Goal: Task Accomplishment & Management: Use online tool/utility

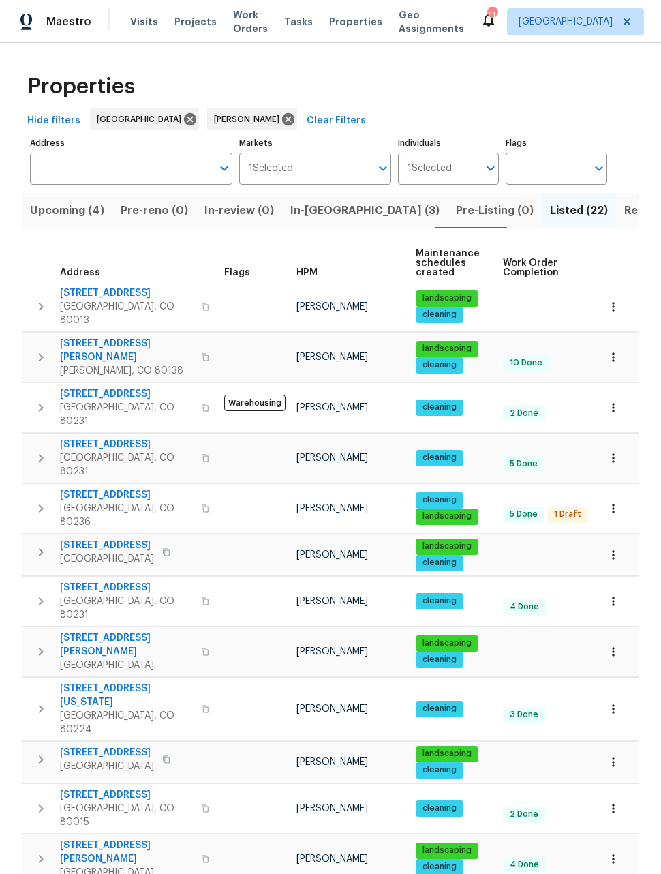
click at [314, 215] on span "In-reno (3)" at bounding box center [364, 210] width 149 height 19
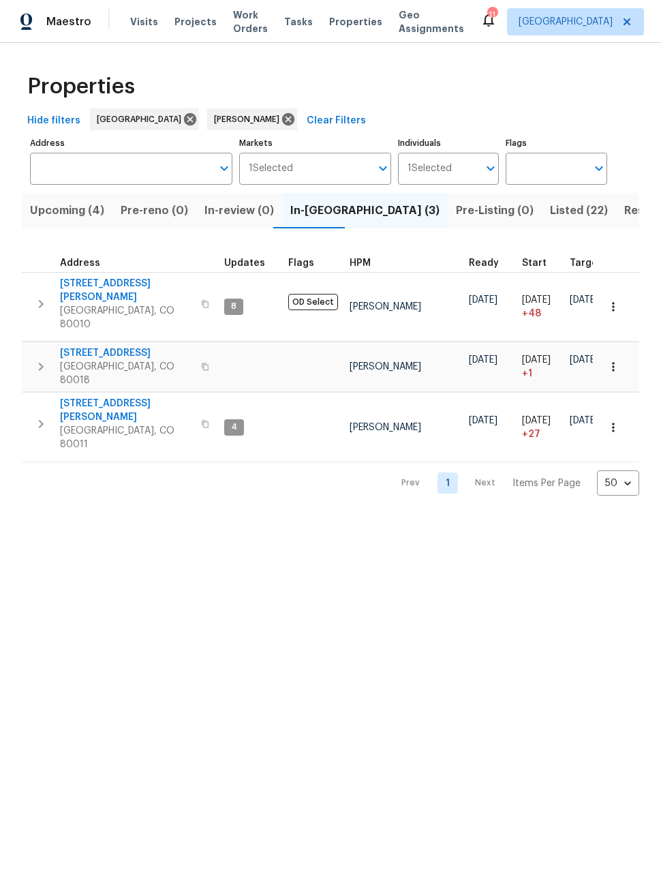
click at [84, 424] on span "Aurora, CO 80011" at bounding box center [126, 437] width 133 height 27
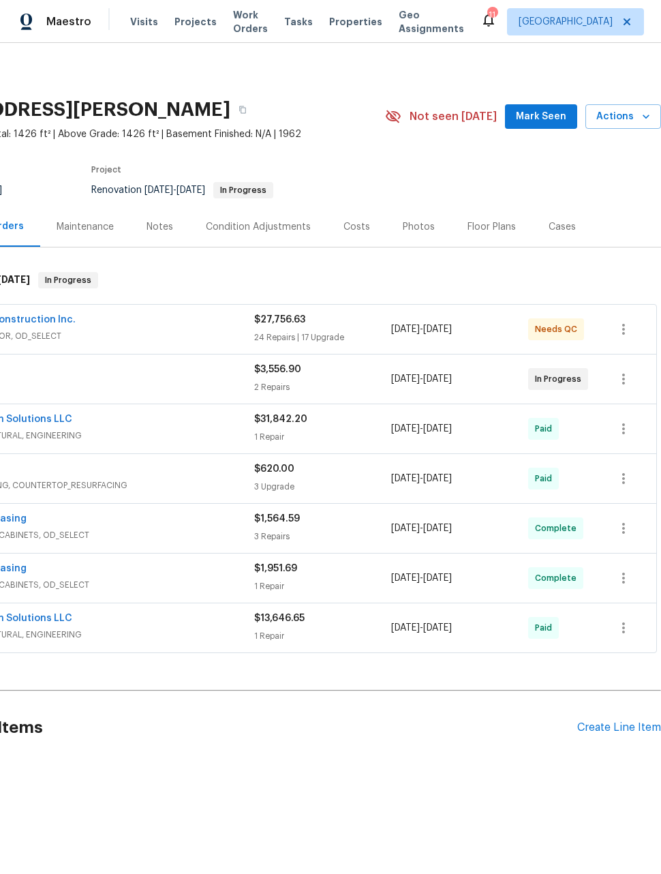
scroll to position [0, 109]
click at [615, 731] on div "Create Line Item" at bounding box center [619, 727] width 84 height 13
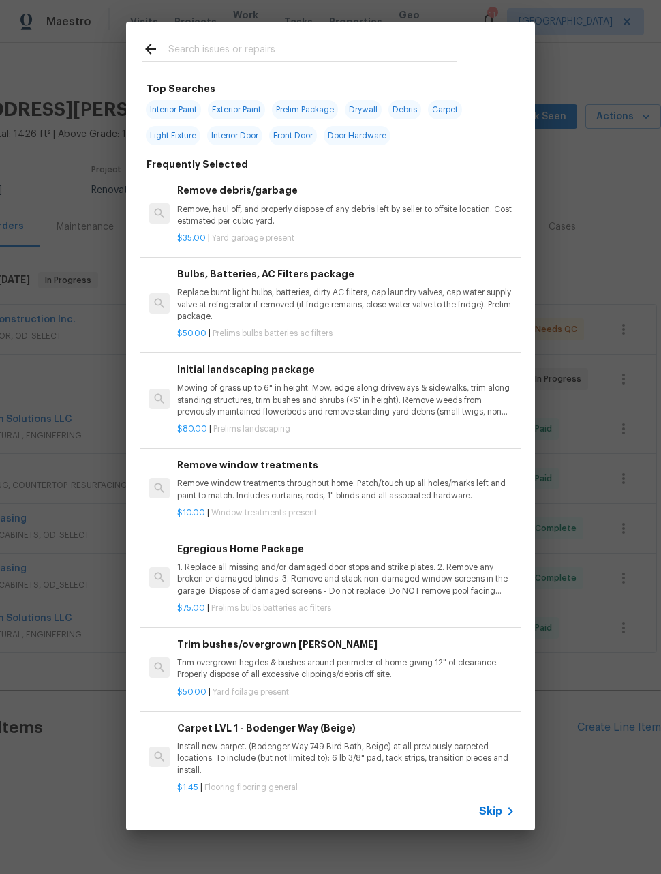
click at [254, 41] on input "text" at bounding box center [312, 51] width 289 height 20
type input "Roof"
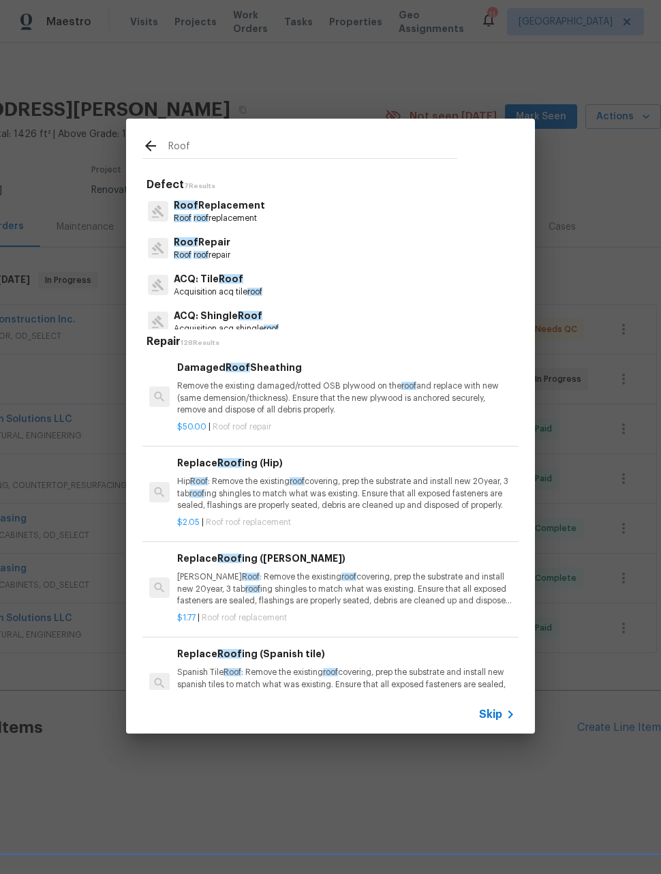
click at [227, 251] on p "Roof roof repair" at bounding box center [202, 255] width 57 height 12
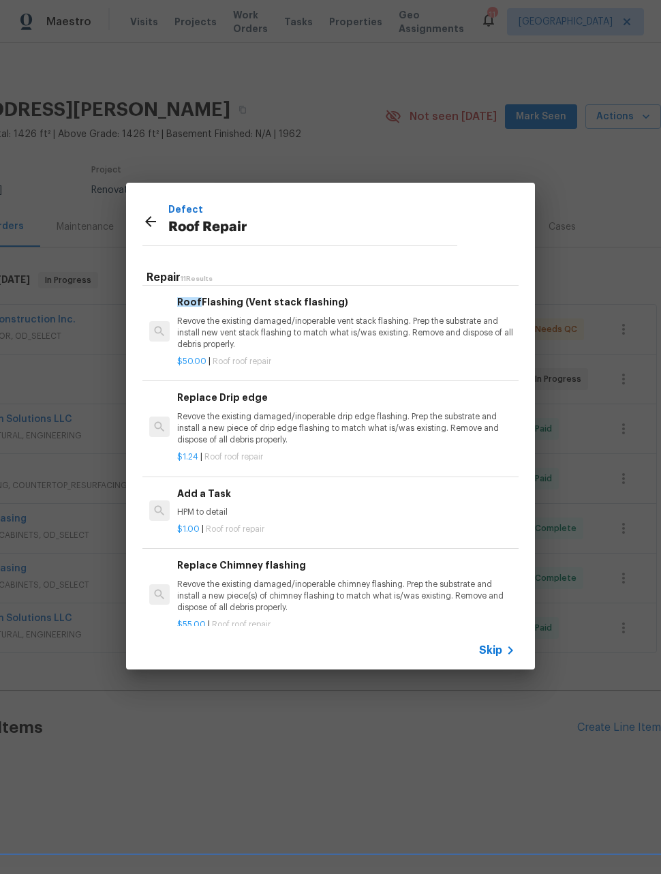
scroll to position [668, 0]
click at [213, 507] on p "HPM to detail" at bounding box center [346, 513] width 338 height 12
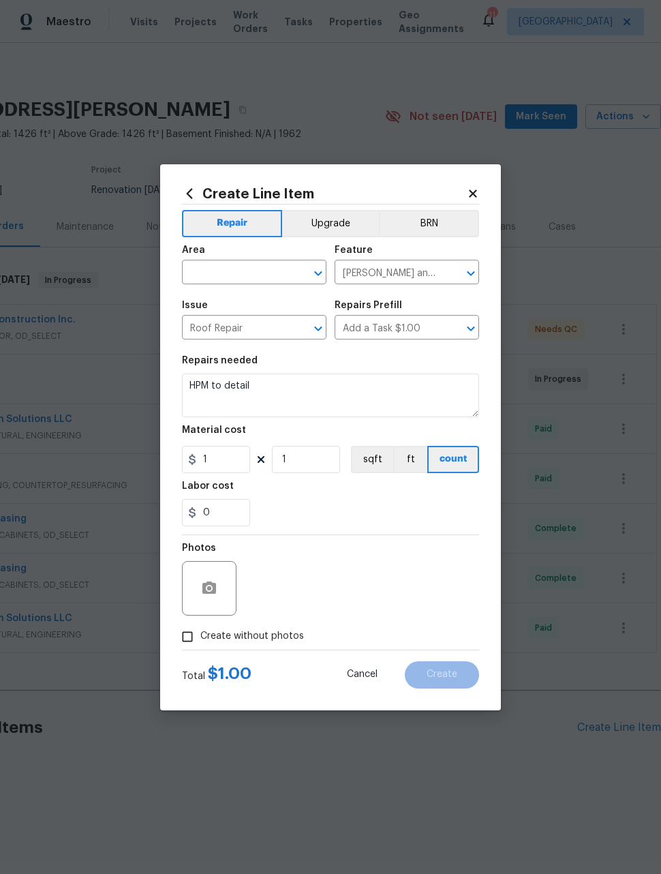
click at [242, 277] on input "text" at bounding box center [235, 273] width 106 height 21
click at [265, 335] on li "Exterior Overall" at bounding box center [254, 326] width 144 height 22
type input "Exterior Overall"
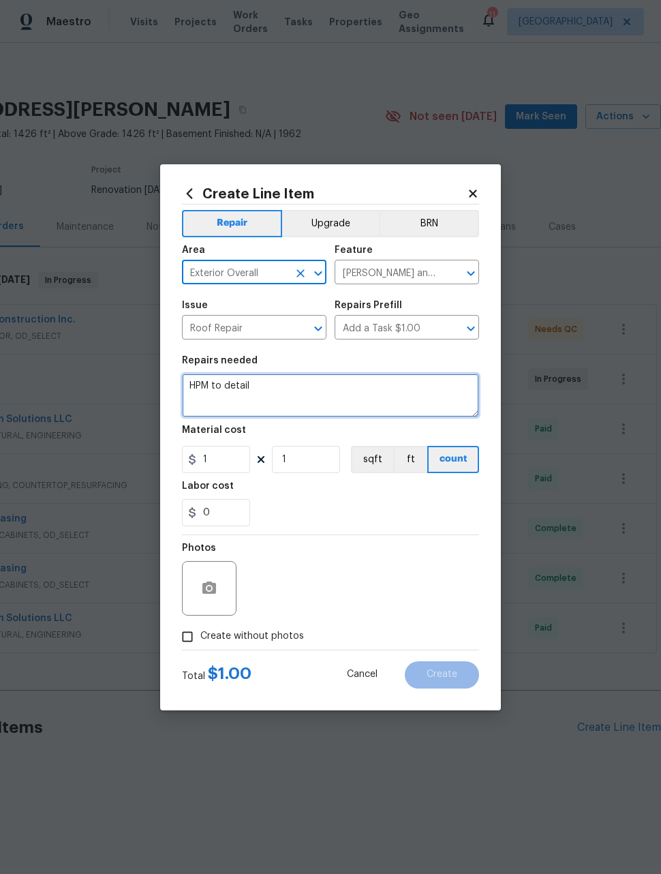
click at [237, 384] on textarea "HPM to detail" at bounding box center [330, 395] width 297 height 44
click at [236, 384] on textarea "HPM to detail" at bounding box center [330, 395] width 297 height 44
click at [230, 378] on textarea "HPM to detail" at bounding box center [330, 395] width 297 height 44
click at [219, 384] on textarea "HPM to detail" at bounding box center [330, 395] width 297 height 44
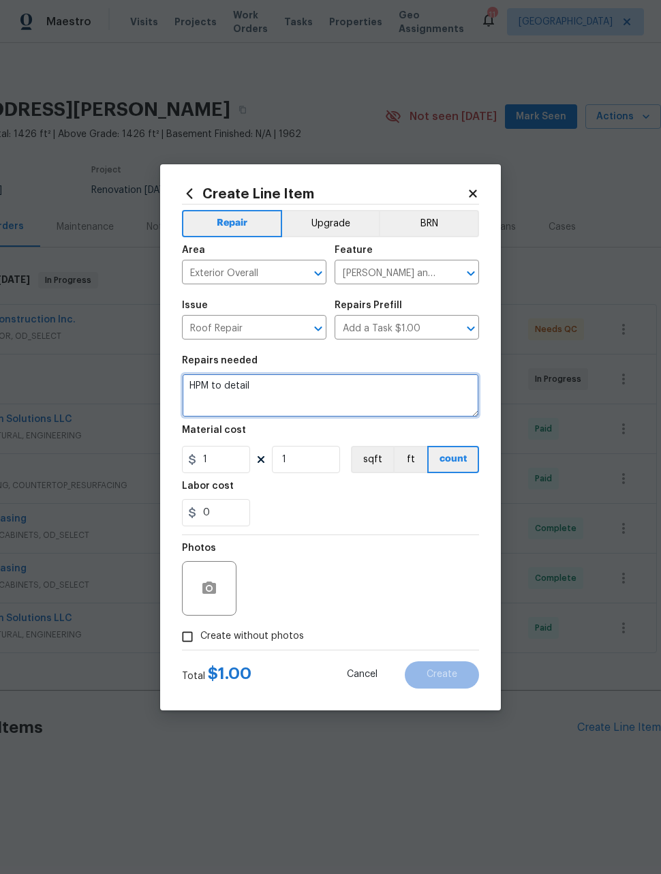
click at [219, 384] on textarea "HPM to detail" at bounding box center [330, 395] width 297 height 44
type textarea "Sunroom roof repairs"
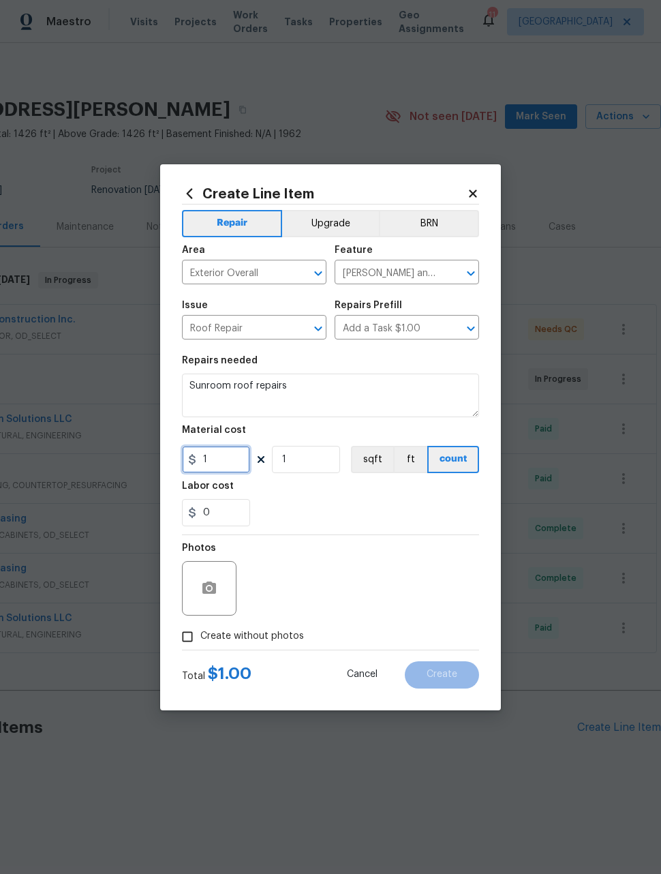
click at [225, 465] on input "1" at bounding box center [216, 459] width 68 height 27
type input "3875"
click at [355, 568] on div "Photos" at bounding box center [330, 579] width 297 height 89
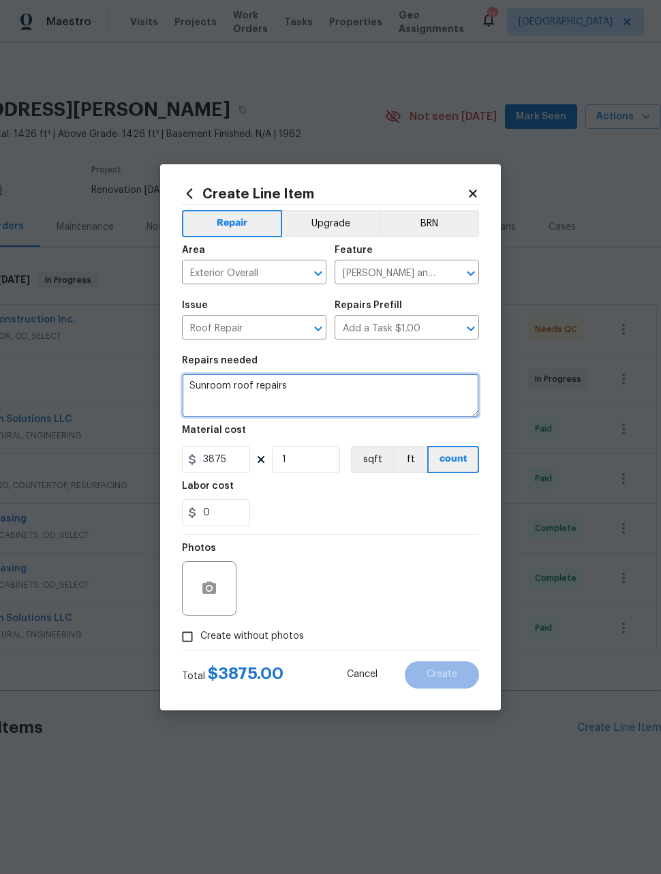
click at [332, 392] on textarea "Sunroom roof repairs" at bounding box center [330, 395] width 297 height 44
paste textarea "Clean entire sunroom roof surface for new roof system. Remove all drip edge at …"
type textarea "Sunroom roof repairs- Clean entire sunroom roof surface for new roof system. Re…"
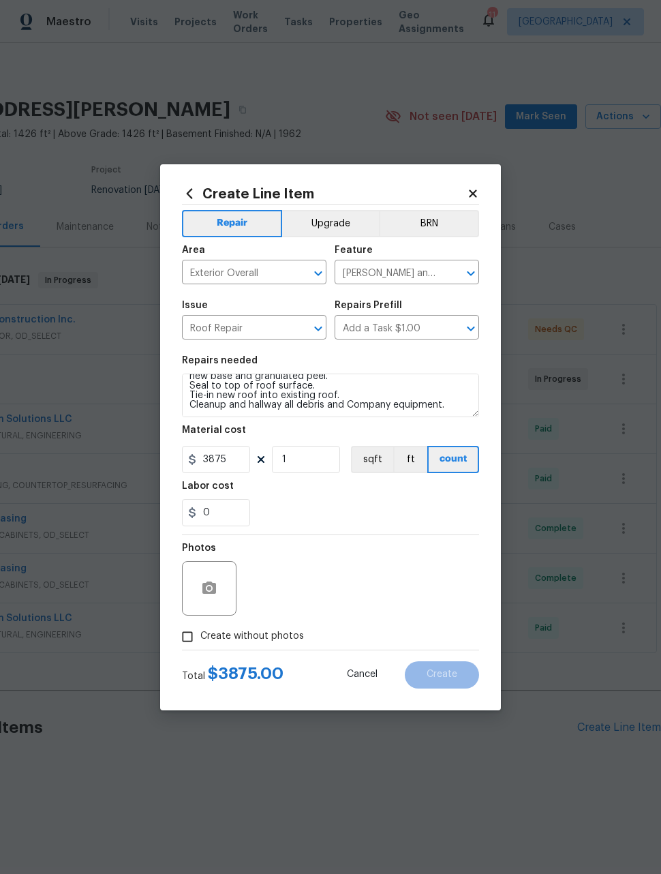
click at [422, 566] on div "Photos" at bounding box center [330, 579] width 297 height 89
click at [204, 584] on icon "button" at bounding box center [209, 587] width 14 height 12
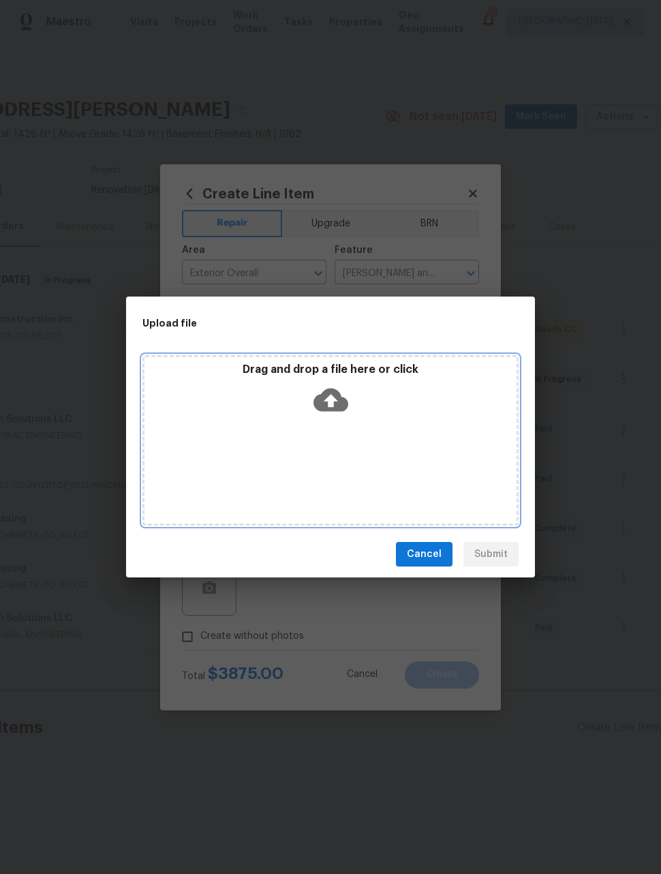
click at [367, 455] on div "Drag and drop a file here or click" at bounding box center [330, 440] width 376 height 170
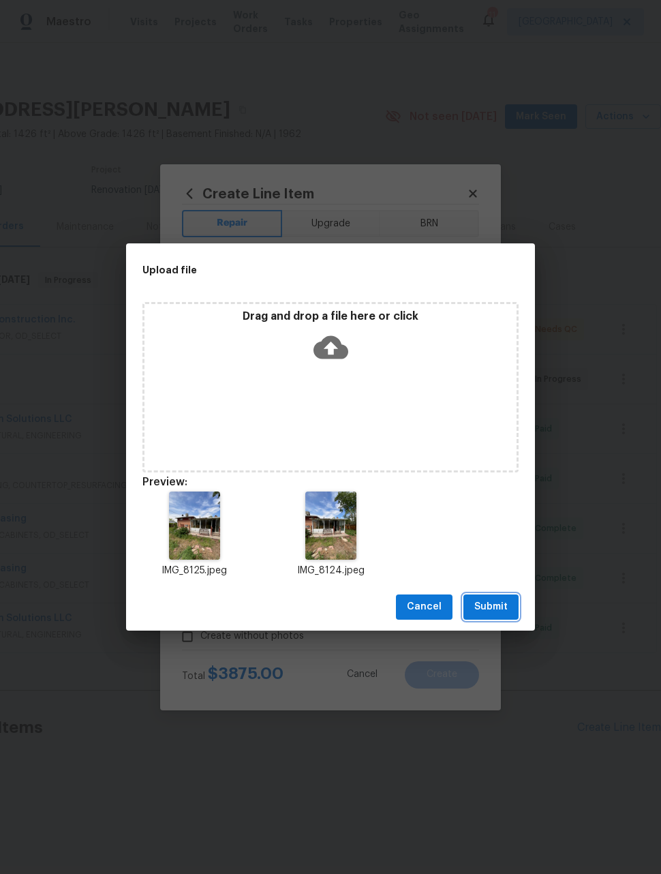
click at [500, 611] on span "Submit" at bounding box center [490, 606] width 33 height 17
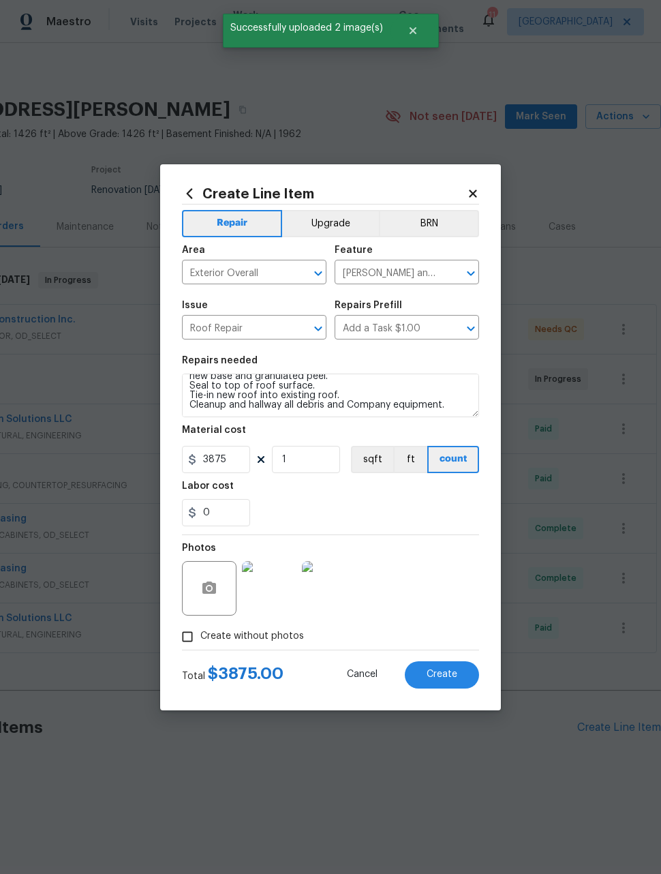
click at [449, 677] on span "Create" at bounding box center [442, 674] width 31 height 10
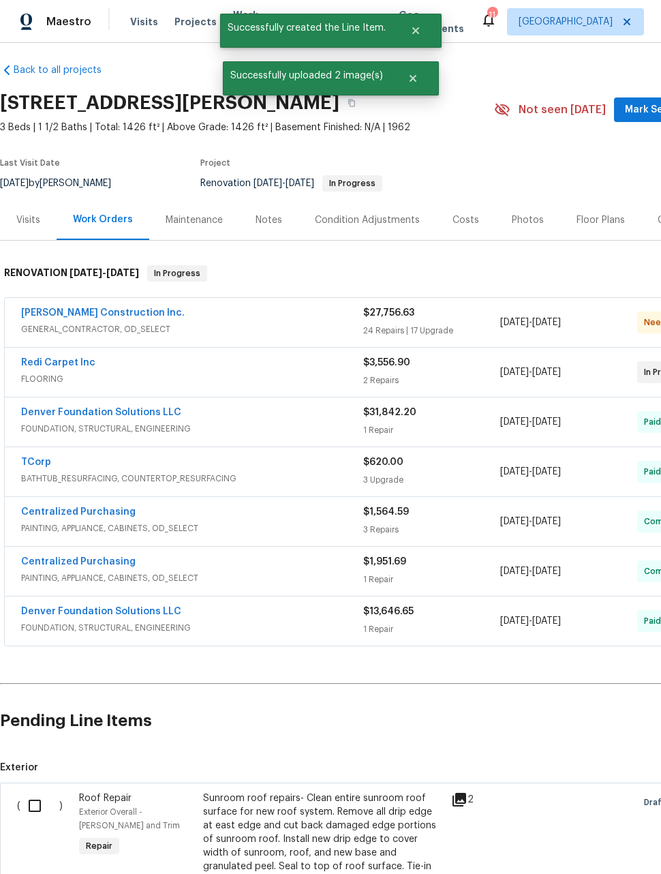
scroll to position [7, 0]
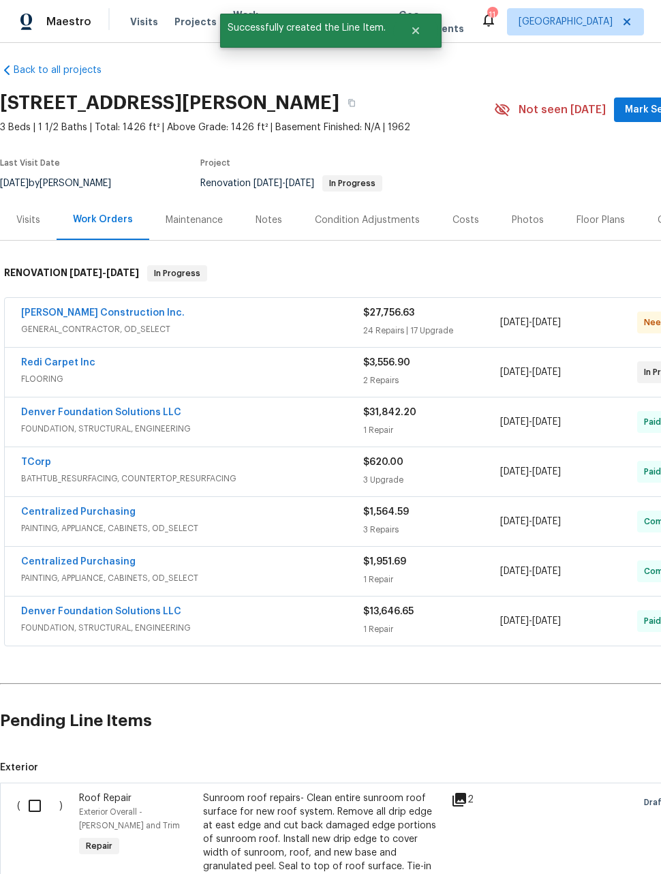
click at [41, 801] on input "checkbox" at bounding box center [39, 805] width 39 height 29
checkbox input "true"
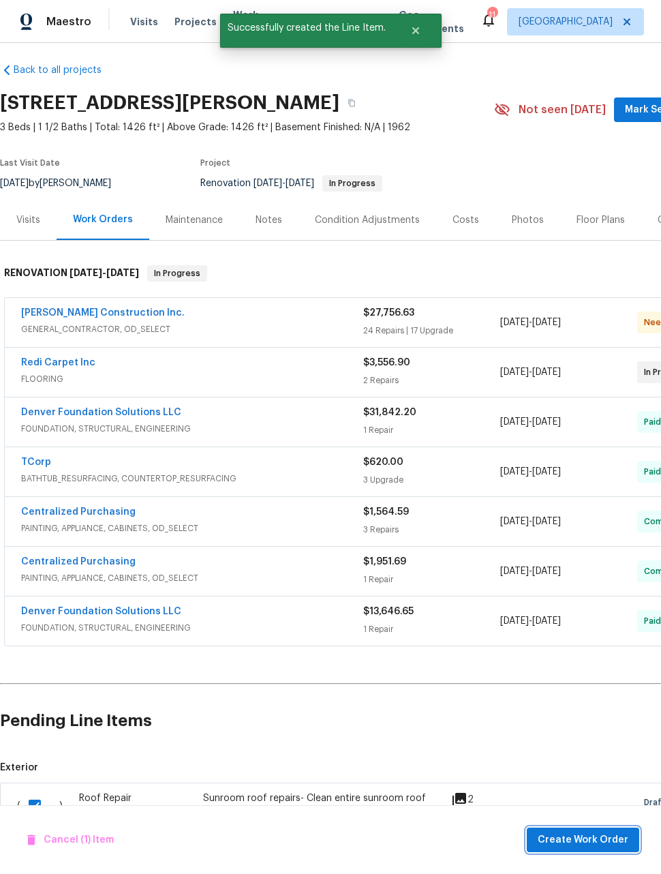
click at [596, 839] on span "Create Work Order" at bounding box center [583, 839] width 91 height 17
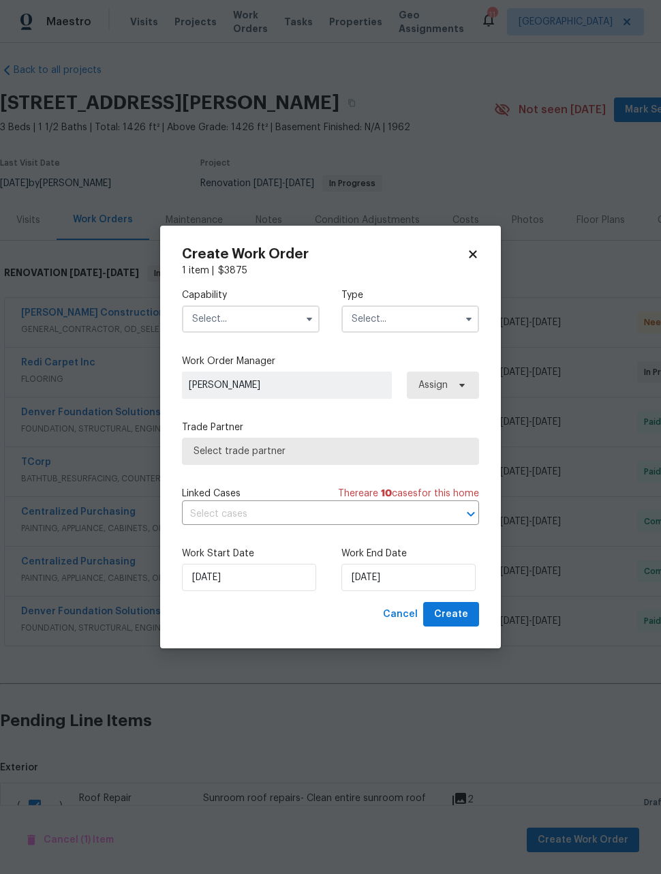
click at [253, 311] on input "text" at bounding box center [251, 318] width 138 height 27
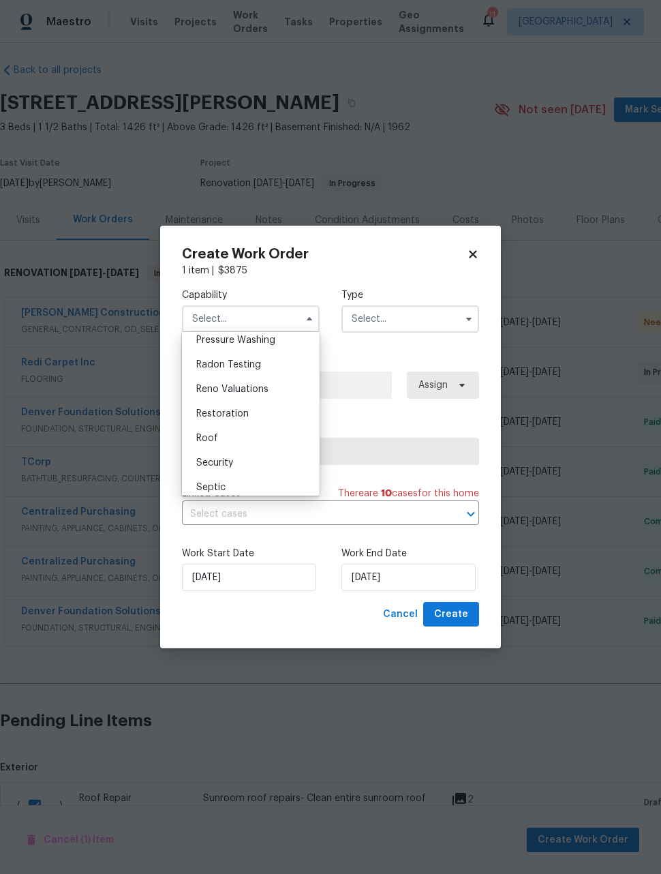
scroll to position [1299, 0]
click at [238, 440] on div "Roof" at bounding box center [250, 439] width 131 height 25
type input "Roof"
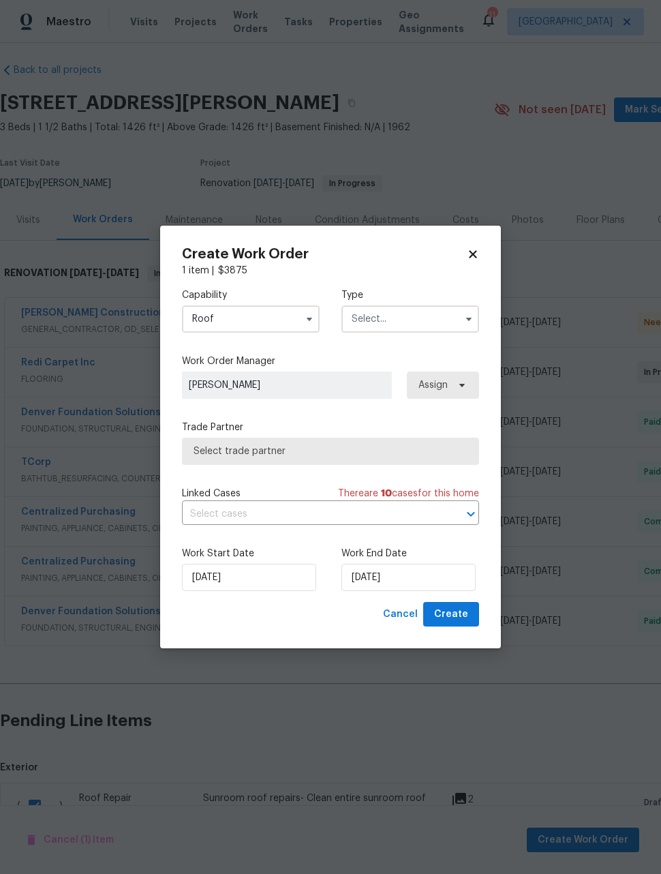
click at [420, 327] on input "text" at bounding box center [410, 318] width 138 height 27
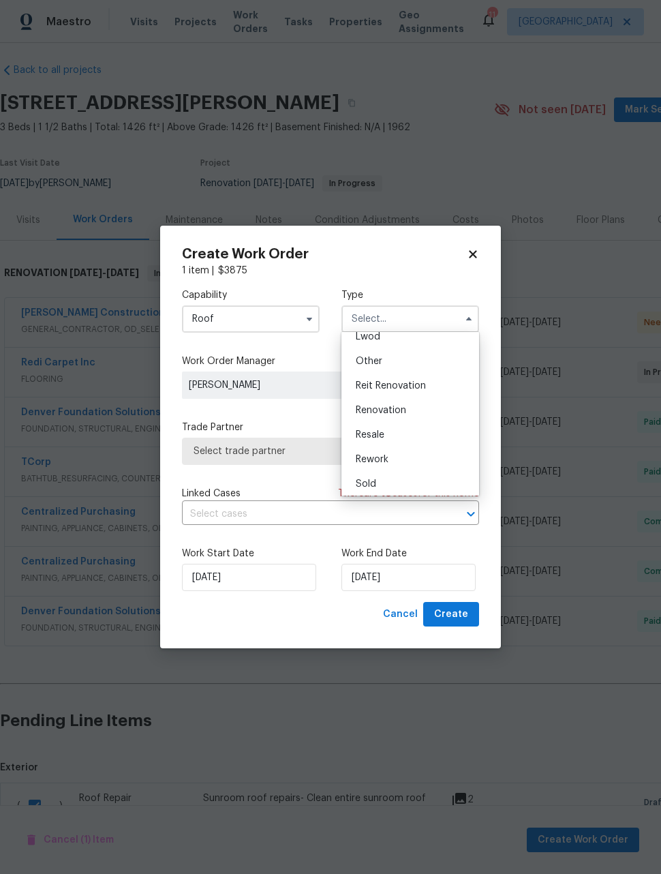
scroll to position [157, 0]
click at [417, 405] on div "Renovation" at bounding box center [410, 411] width 131 height 25
type input "Renovation"
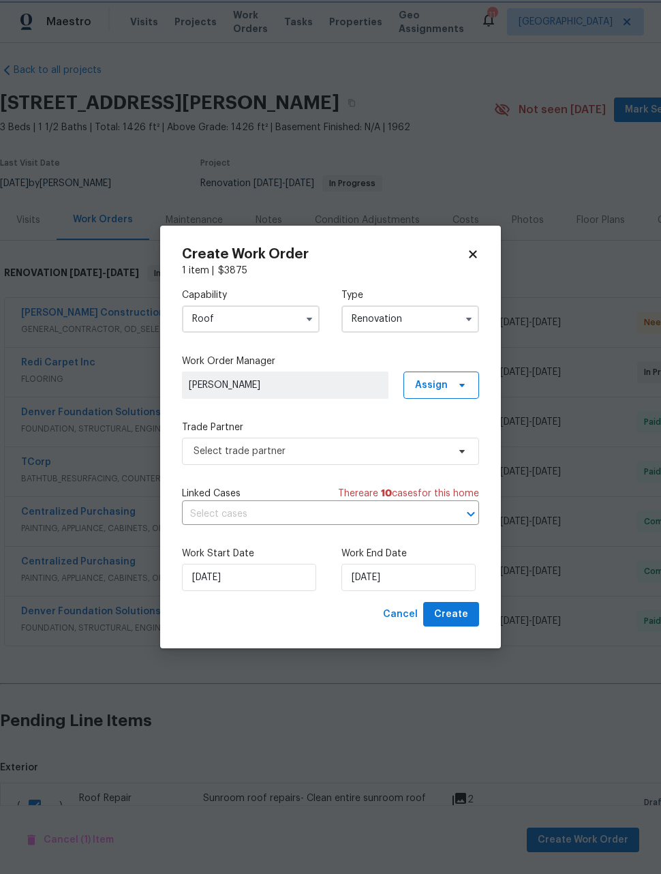
scroll to position [0, 0]
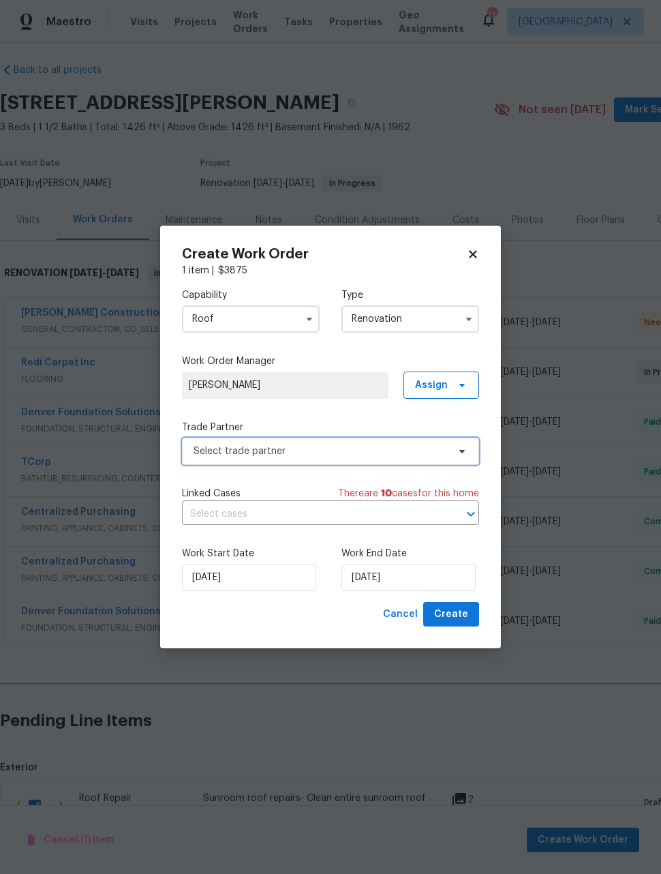
click at [350, 455] on span "Select trade partner" at bounding box center [321, 451] width 254 height 14
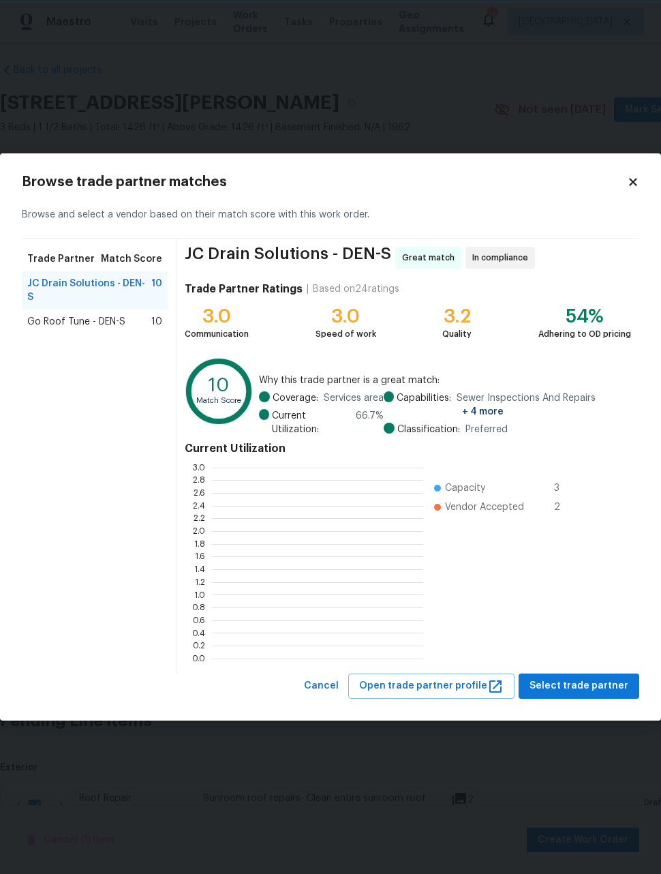
scroll to position [191, 211]
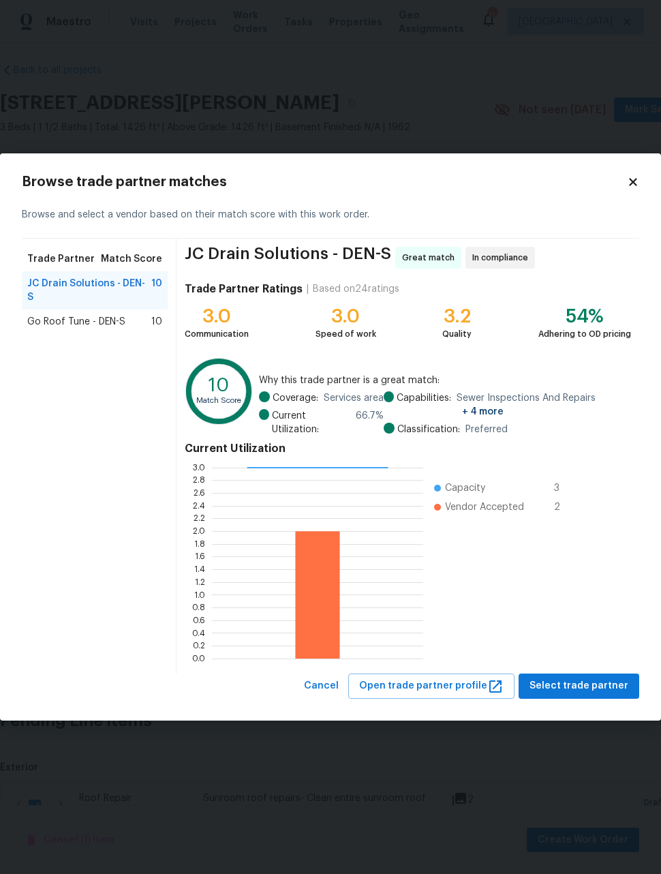
click at [104, 315] on span "Go Roof Tune - DEN-S" at bounding box center [76, 322] width 98 height 14
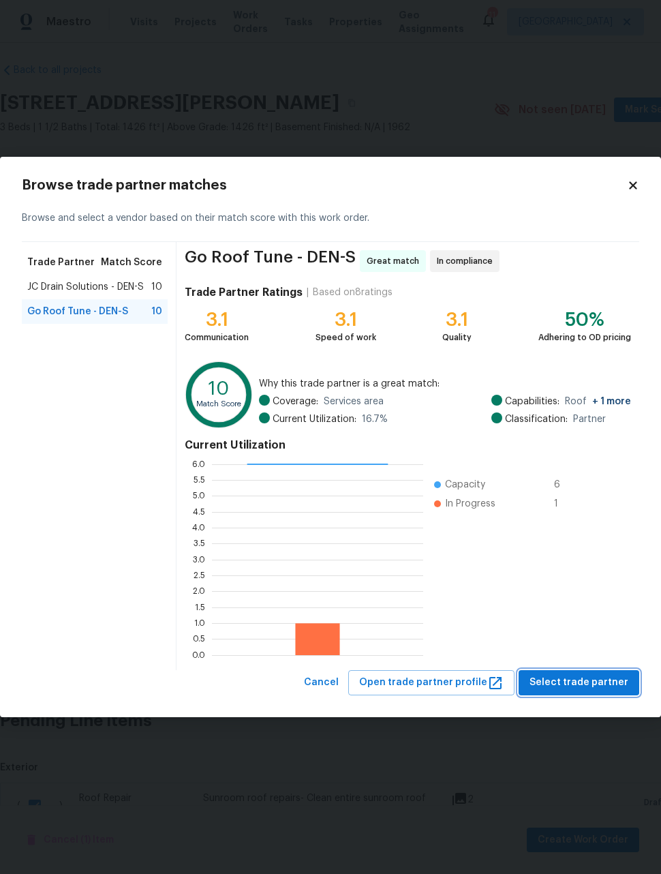
click at [600, 682] on span "Select trade partner" at bounding box center [578, 682] width 99 height 17
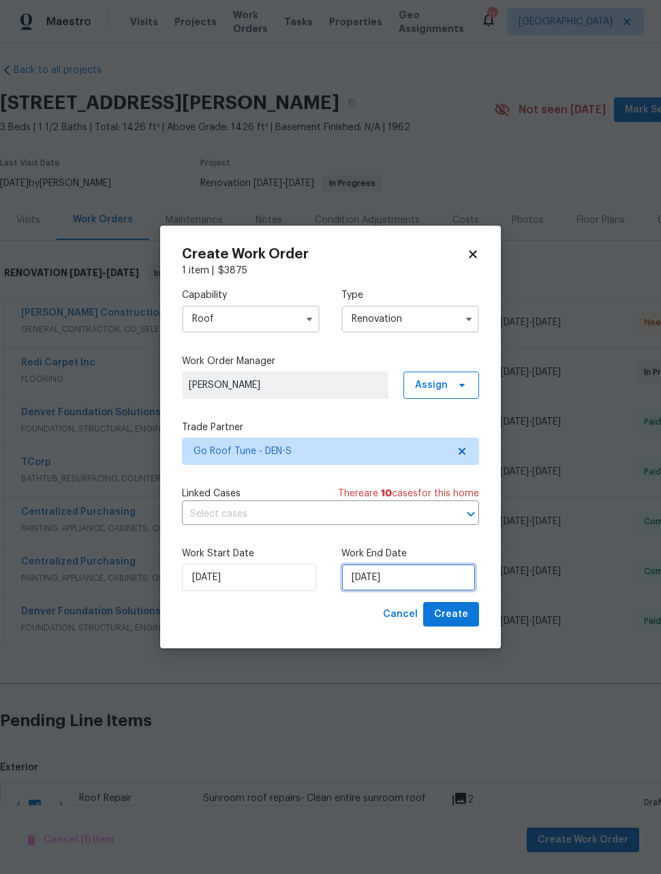
click at [442, 581] on input "[DATE]" at bounding box center [408, 577] width 134 height 27
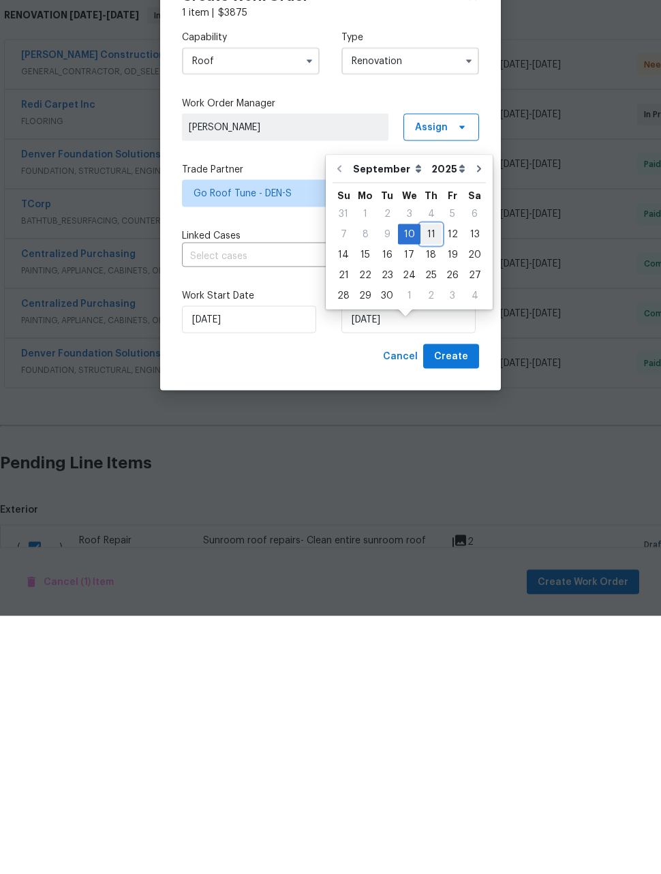
click at [425, 482] on div "11" at bounding box center [430, 491] width 21 height 19
type input "[DATE]"
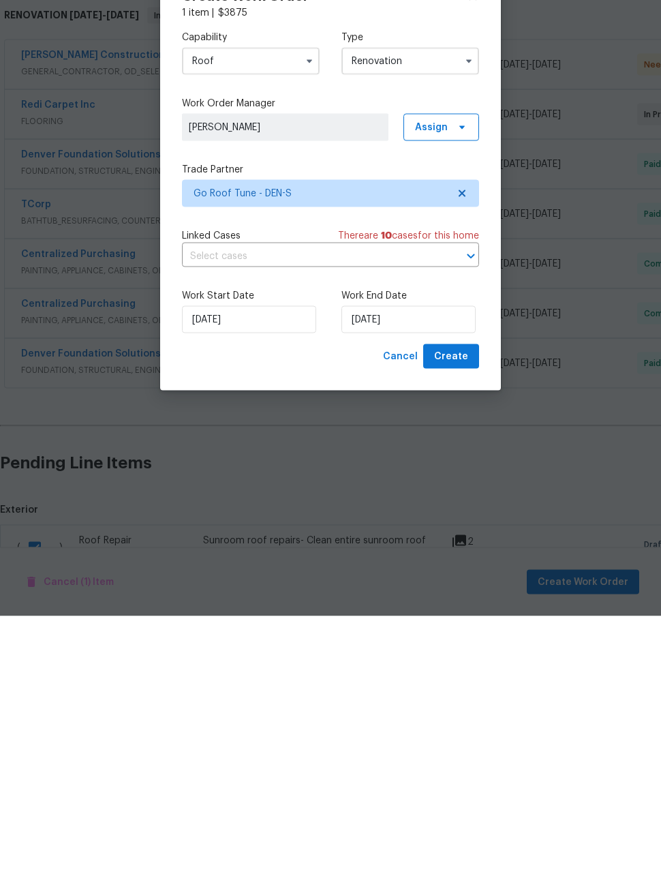
scroll to position [44, 0]
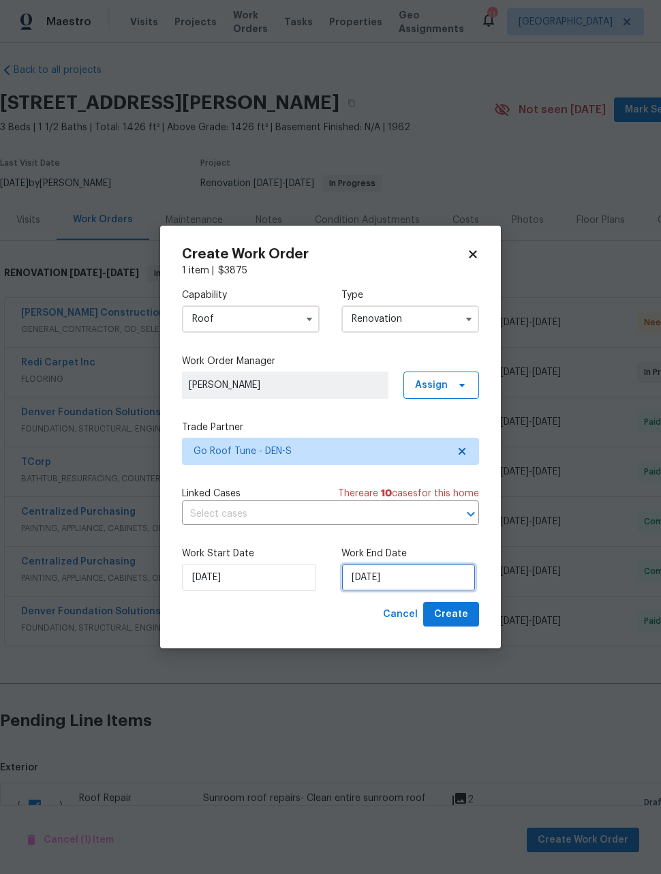
click at [429, 579] on input "[DATE]" at bounding box center [408, 577] width 134 height 27
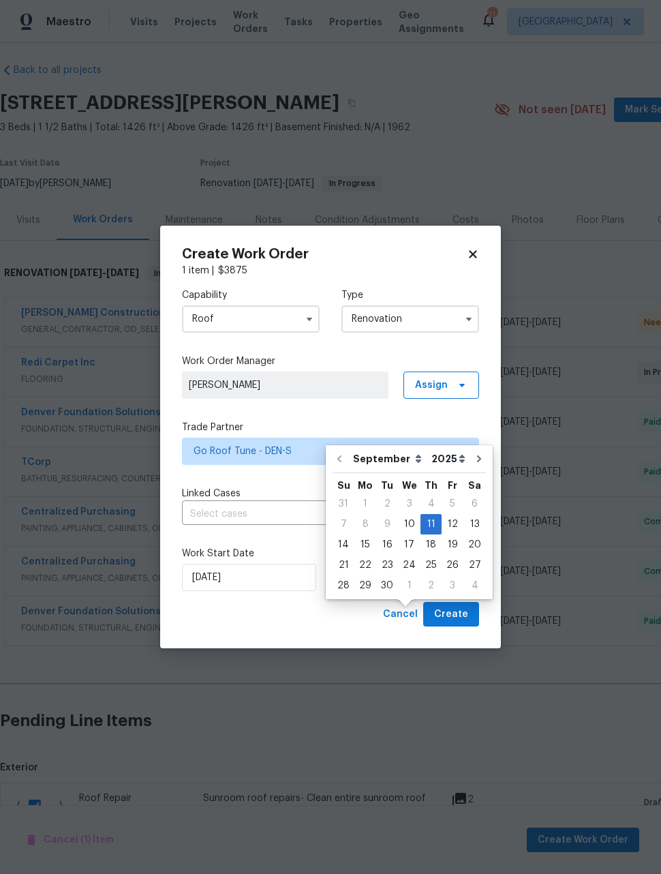
scroll to position [45, 0]
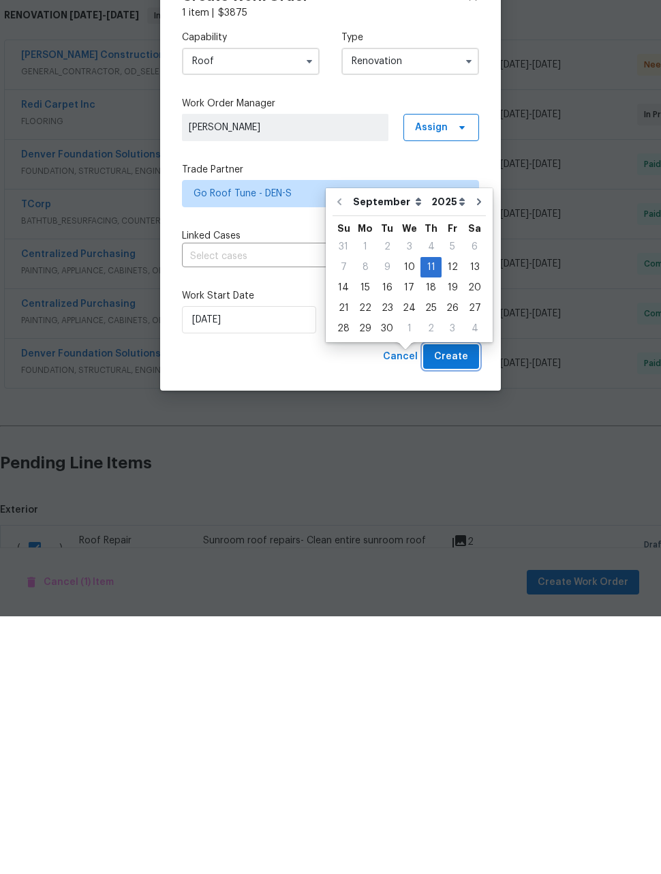
click at [461, 606] on span "Create" at bounding box center [451, 614] width 34 height 17
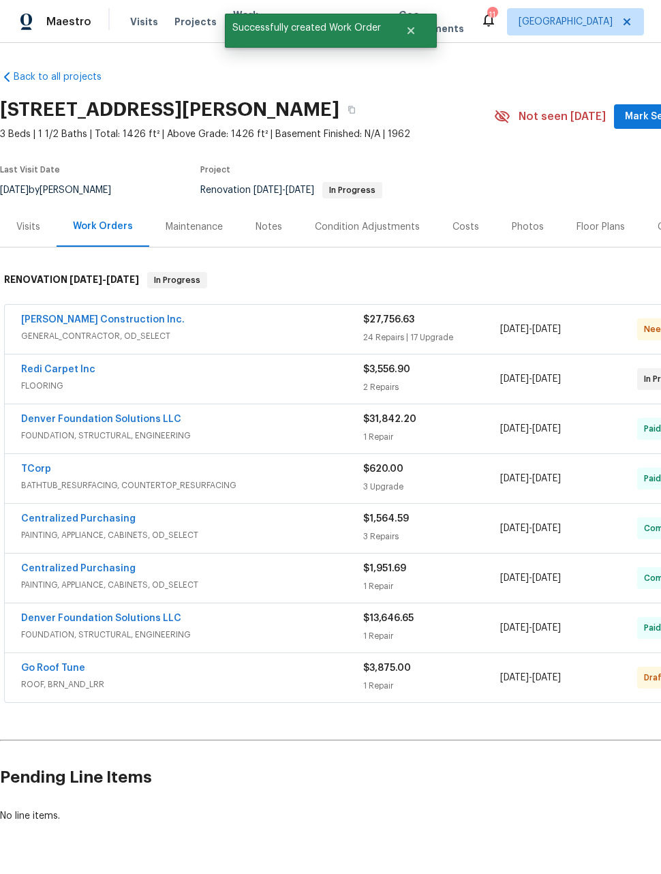
scroll to position [0, 0]
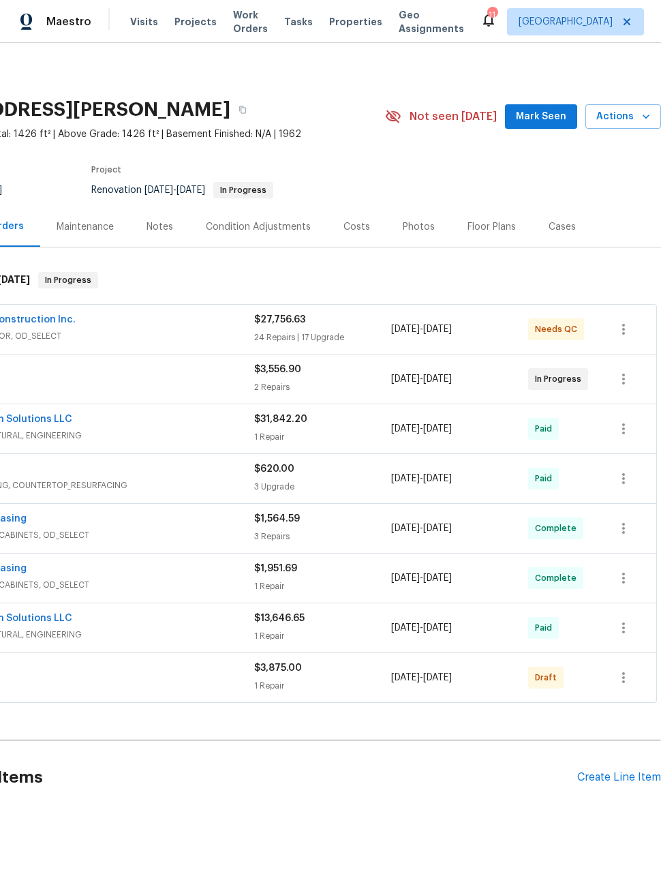
scroll to position [0, 109]
click at [623, 677] on icon "button" at bounding box center [623, 677] width 3 height 11
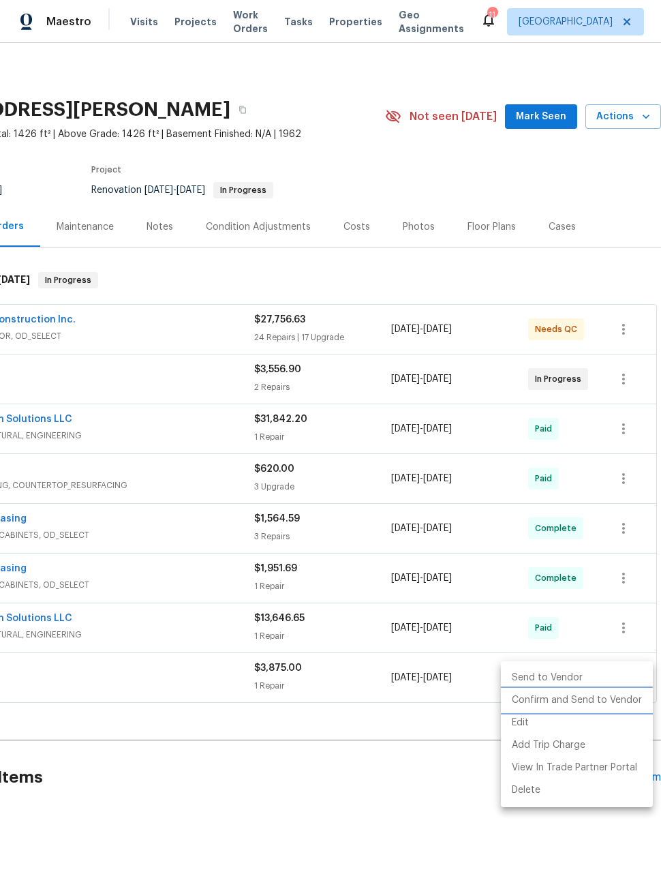
click at [595, 700] on li "Confirm and Send to Vendor" at bounding box center [577, 700] width 152 height 22
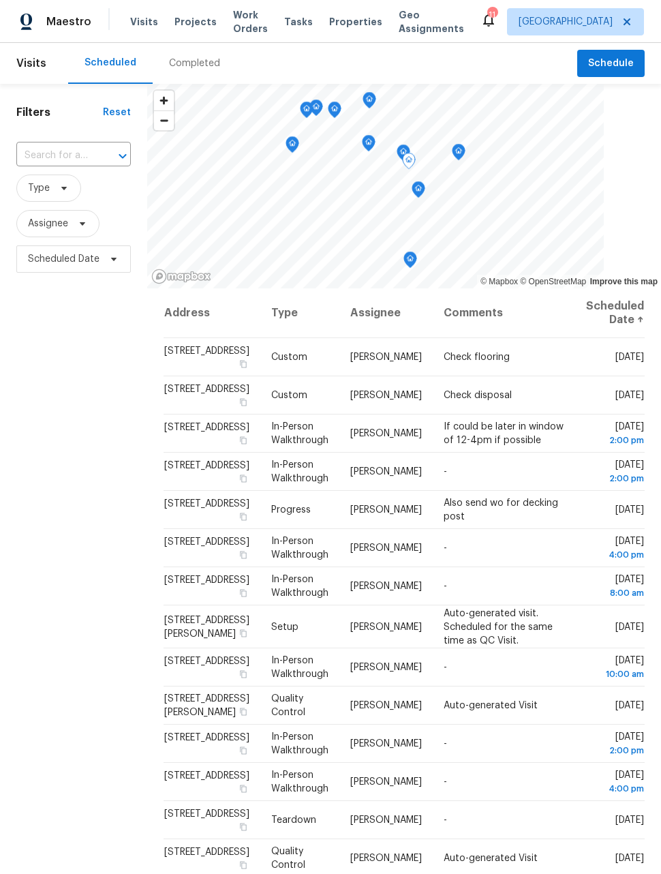
click at [0, 0] on icon at bounding box center [0, 0] width 0 height 0
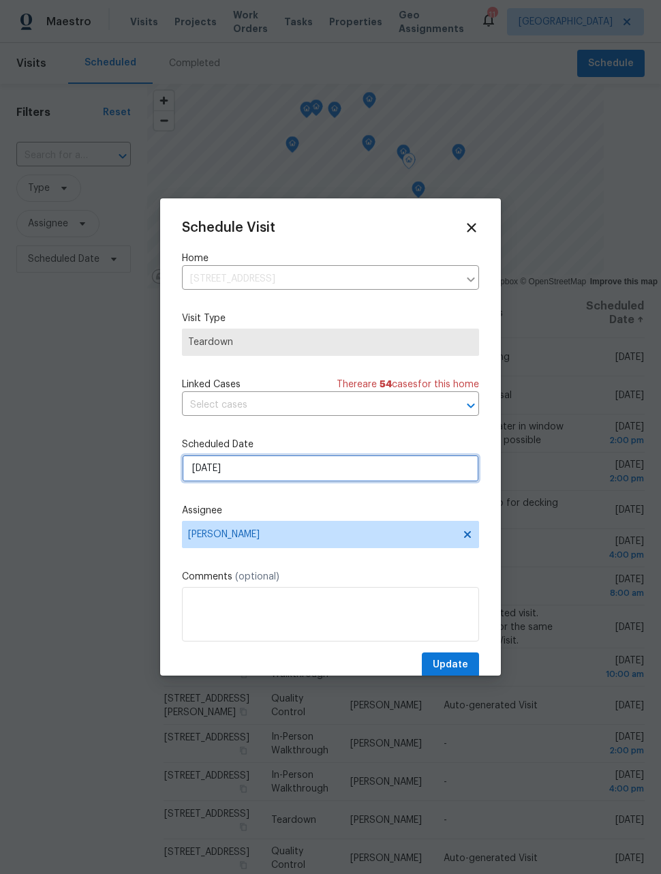
click at [345, 476] on input "[DATE]" at bounding box center [330, 468] width 297 height 27
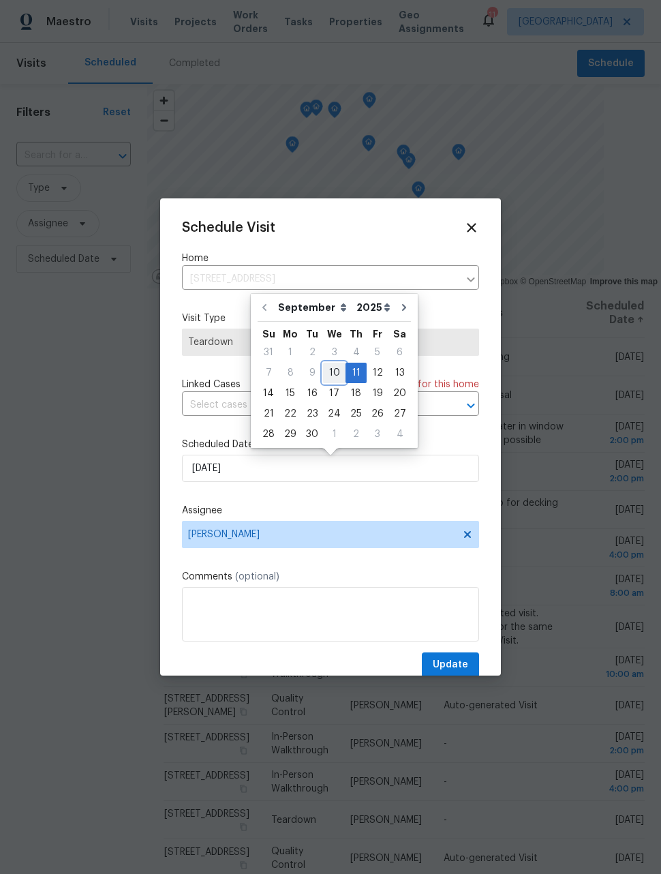
click at [330, 378] on div "10" at bounding box center [334, 372] width 22 height 19
type input "[DATE]"
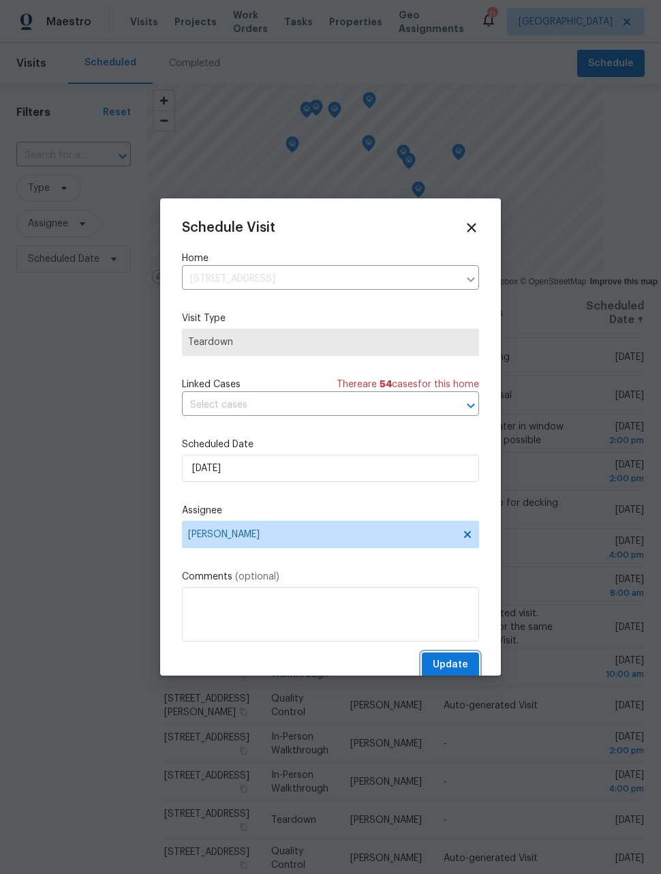
click at [463, 669] on span "Update" at bounding box center [450, 664] width 35 height 17
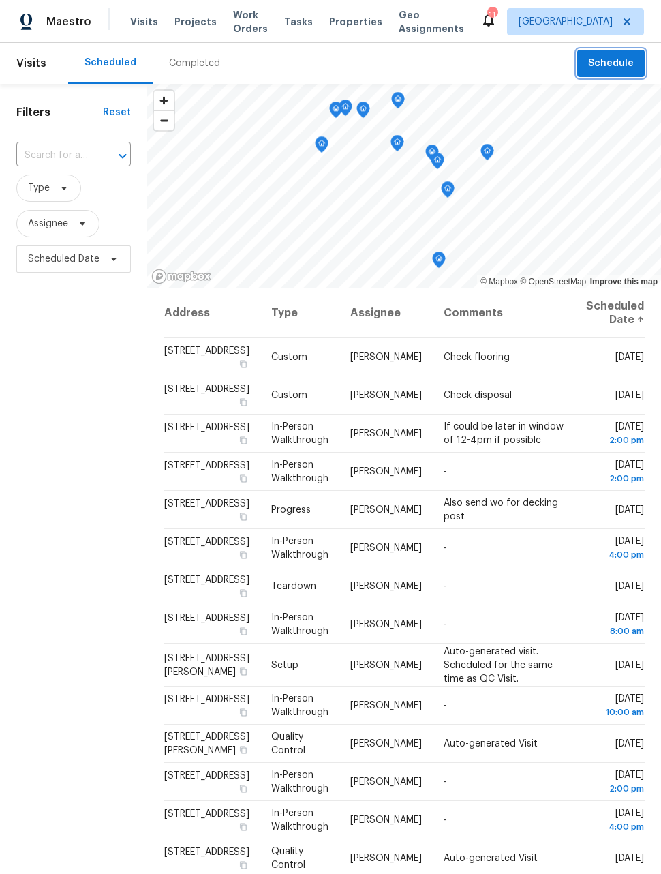
click at [606, 63] on span "Schedule" at bounding box center [611, 63] width 46 height 17
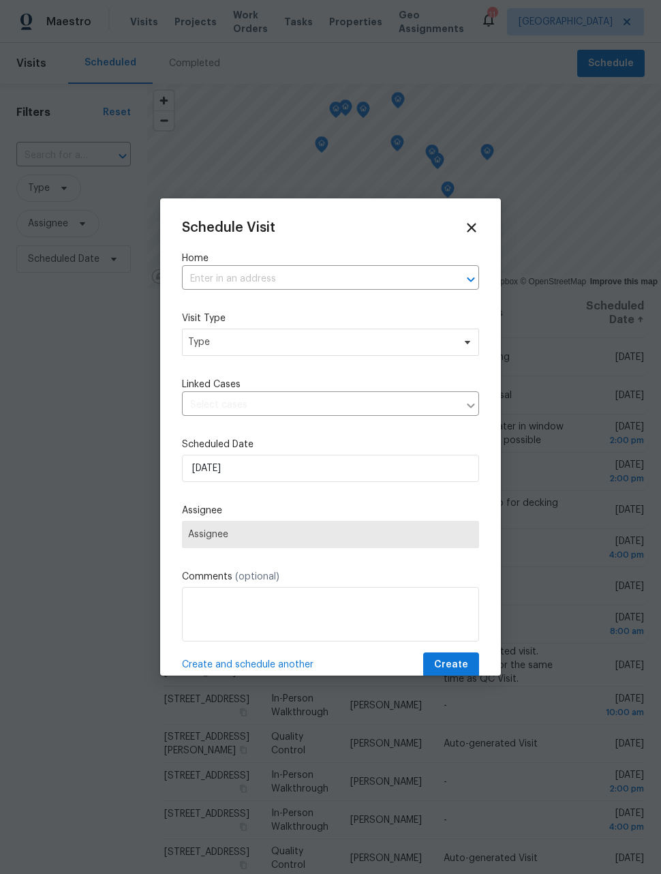
click at [412, 271] on input "text" at bounding box center [311, 278] width 259 height 21
type input "2685"
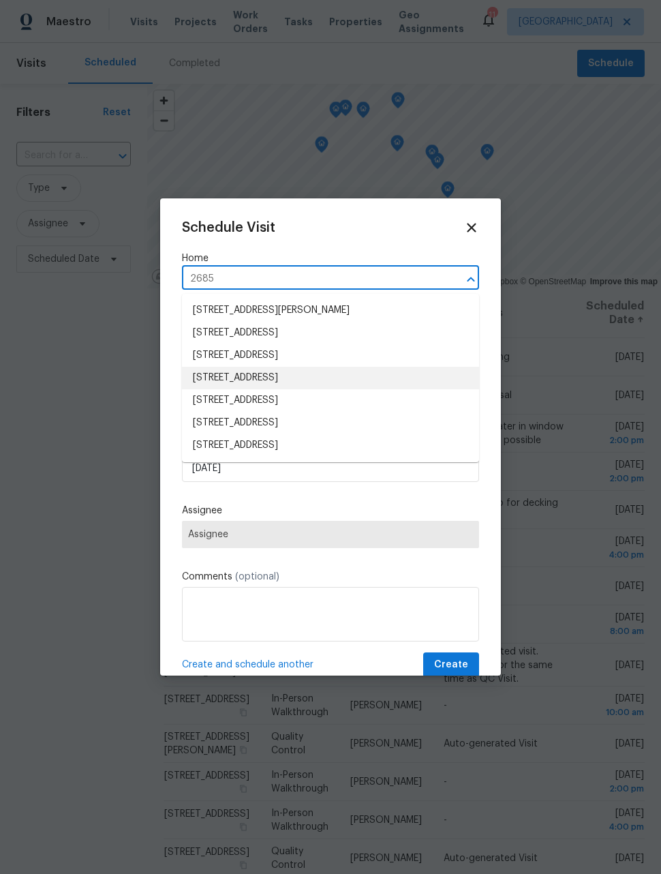
click at [371, 375] on li "[STREET_ADDRESS]" at bounding box center [330, 378] width 297 height 22
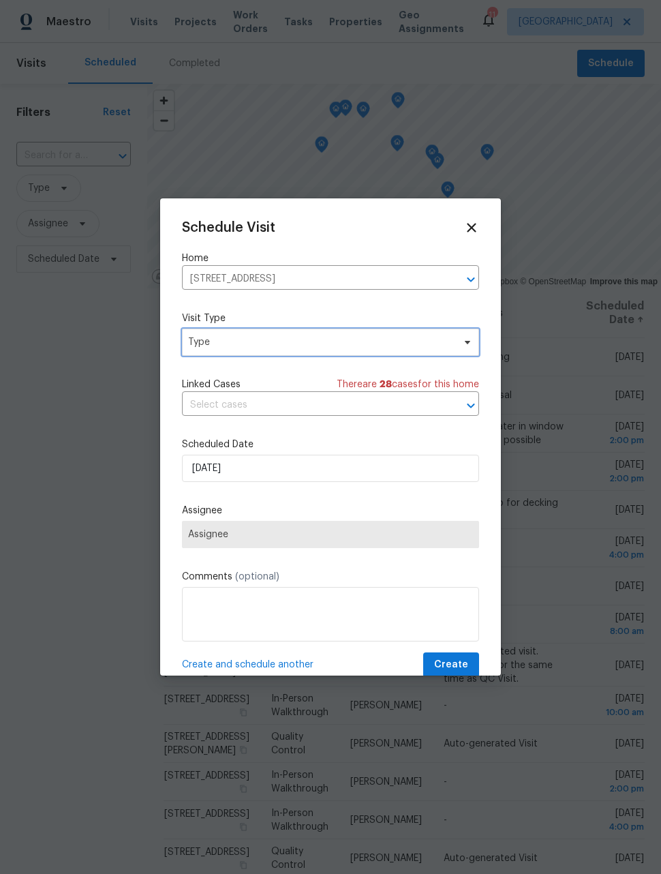
click at [399, 338] on span "Type" at bounding box center [320, 342] width 265 height 14
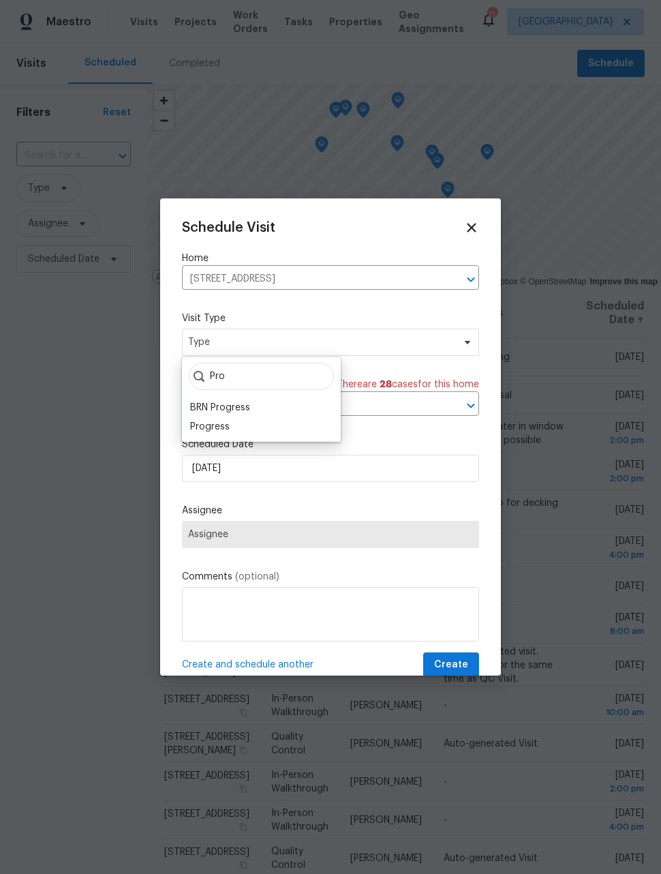
type input "Pro"
click at [228, 421] on div "Progress" at bounding box center [210, 427] width 40 height 14
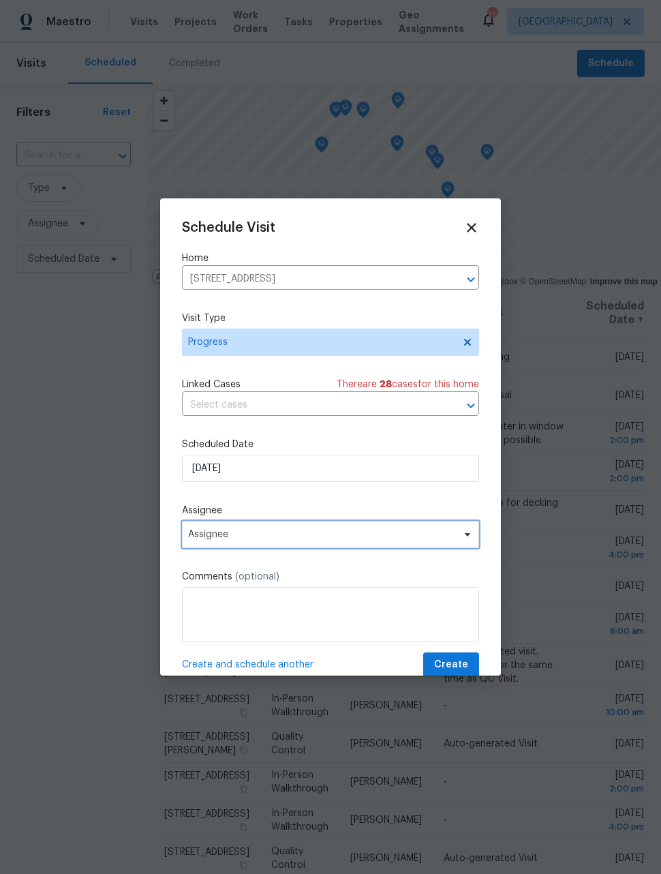
click at [305, 545] on span "Assignee" at bounding box center [330, 534] width 297 height 27
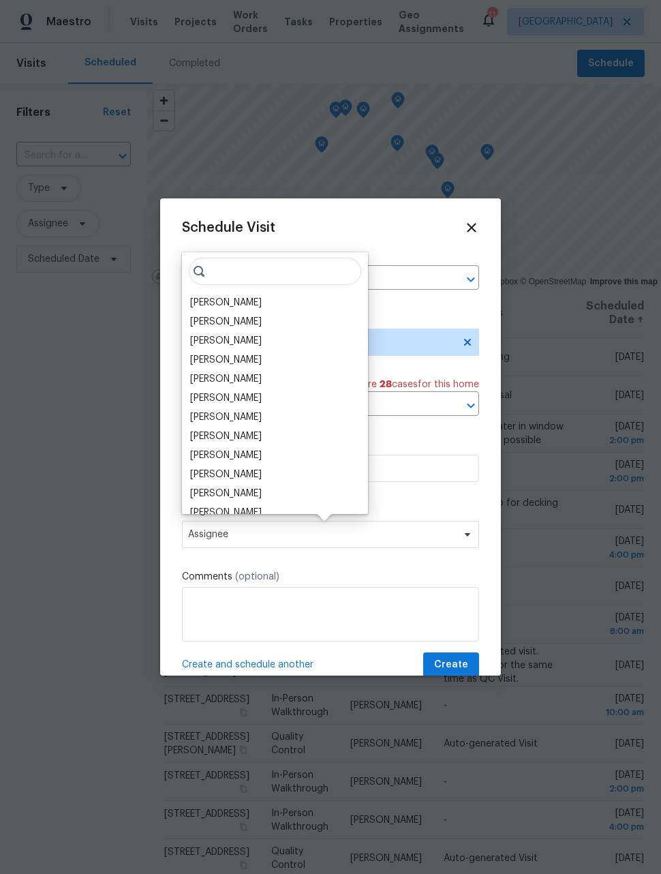
click at [236, 303] on div "[PERSON_NAME]" at bounding box center [226, 303] width 72 height 14
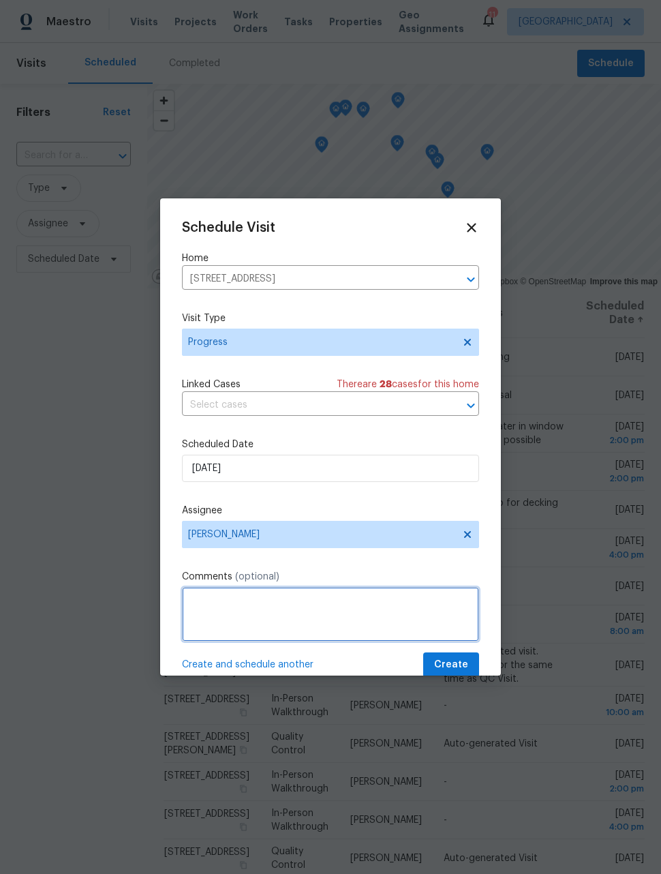
click at [399, 621] on textarea at bounding box center [330, 614] width 297 height 55
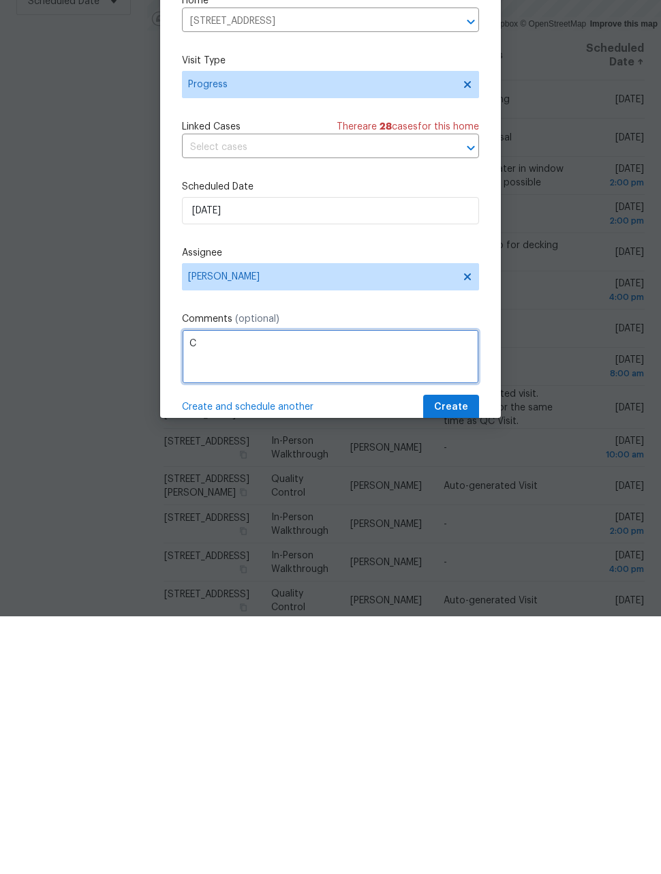
scroll to position [44, 0]
type textarea "Check on unit"
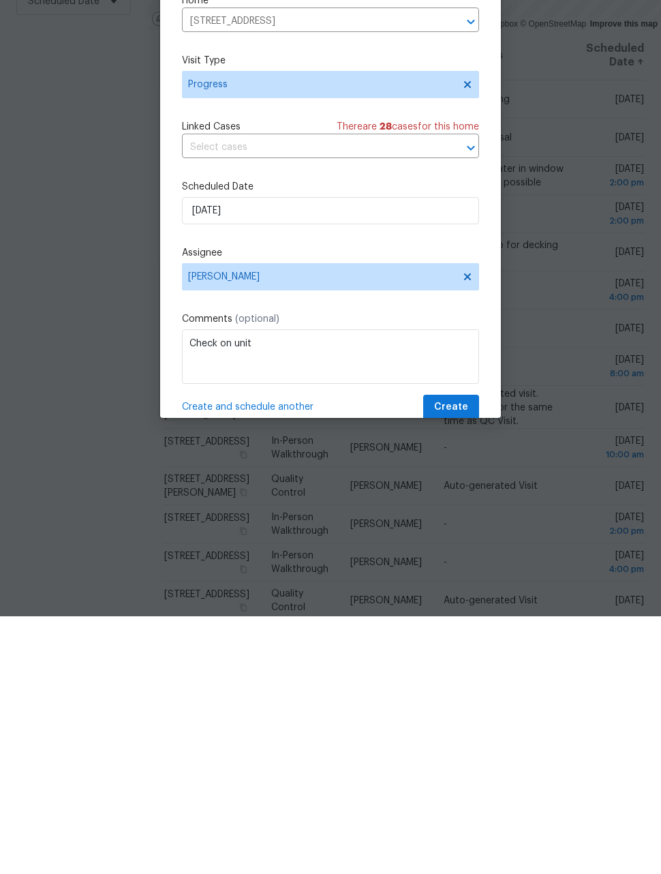
click at [275, 658] on span "Create and schedule another" at bounding box center [248, 665] width 132 height 14
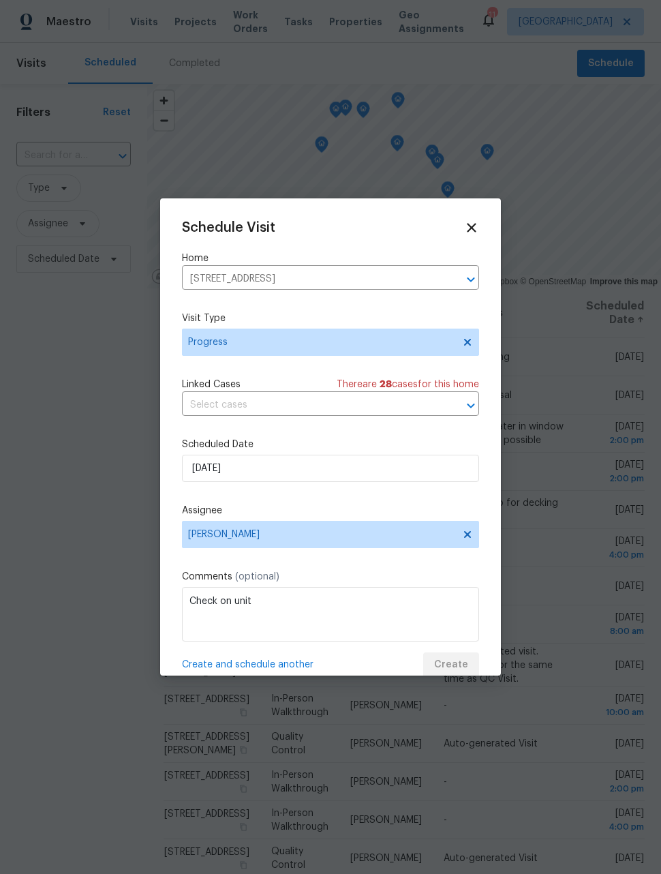
scroll to position [0, 0]
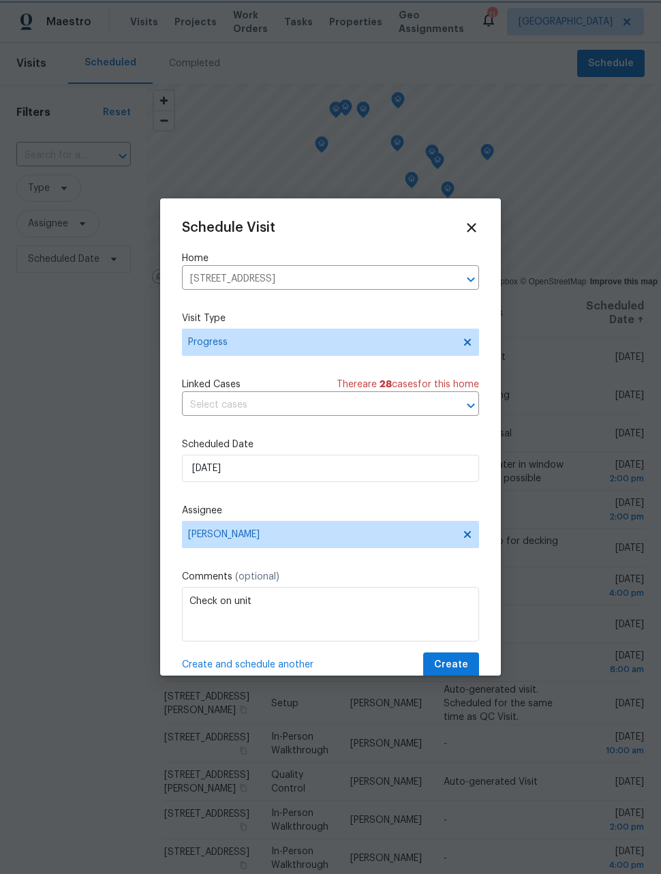
click at [453, 280] on icon "Clear" at bounding box center [453, 279] width 8 height 8
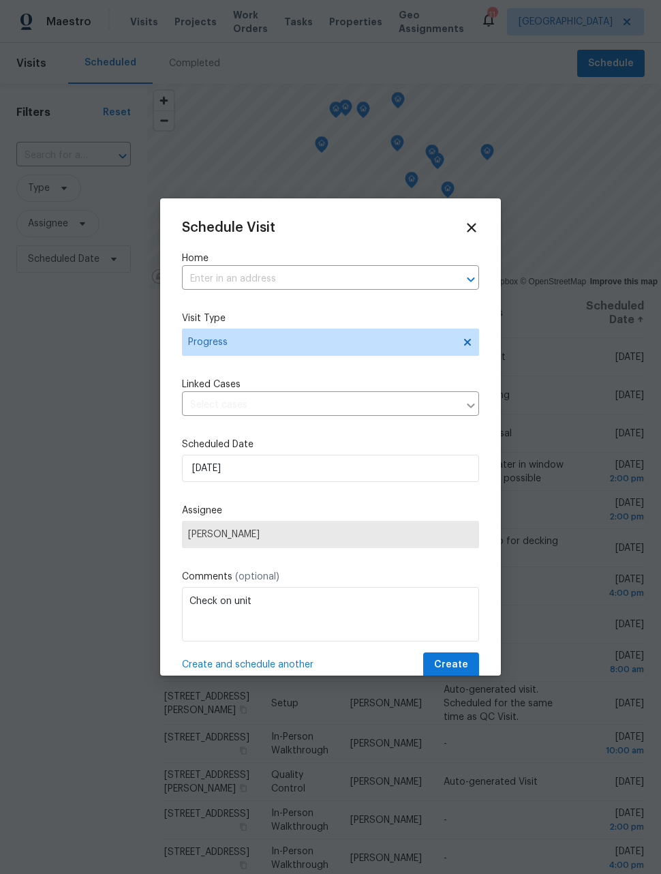
click at [380, 282] on input "text" at bounding box center [311, 278] width 259 height 21
type input "2685"
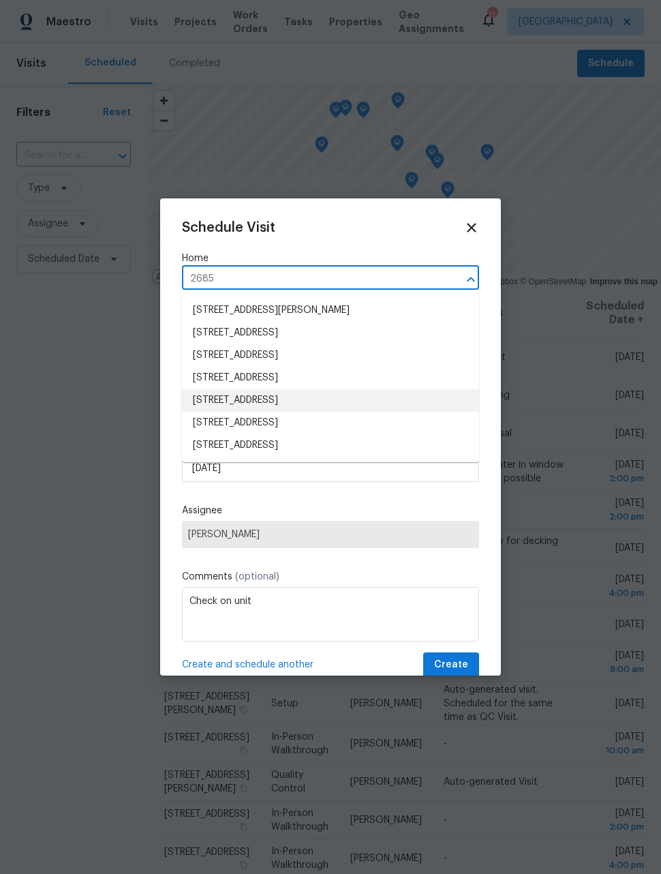
click at [375, 397] on li "[STREET_ADDRESS]" at bounding box center [330, 400] width 297 height 22
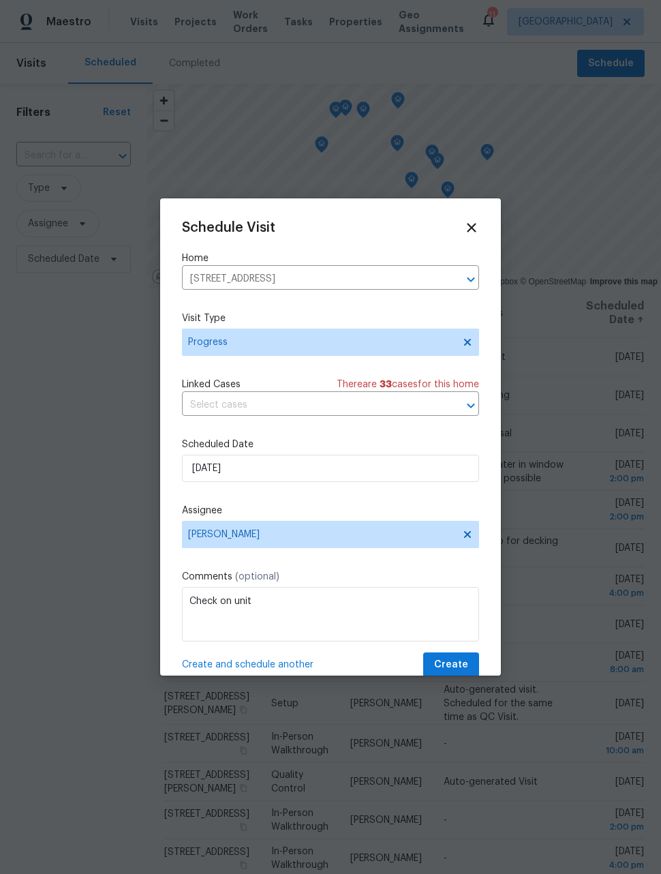
click at [301, 662] on span "Create and schedule another" at bounding box center [248, 665] width 132 height 14
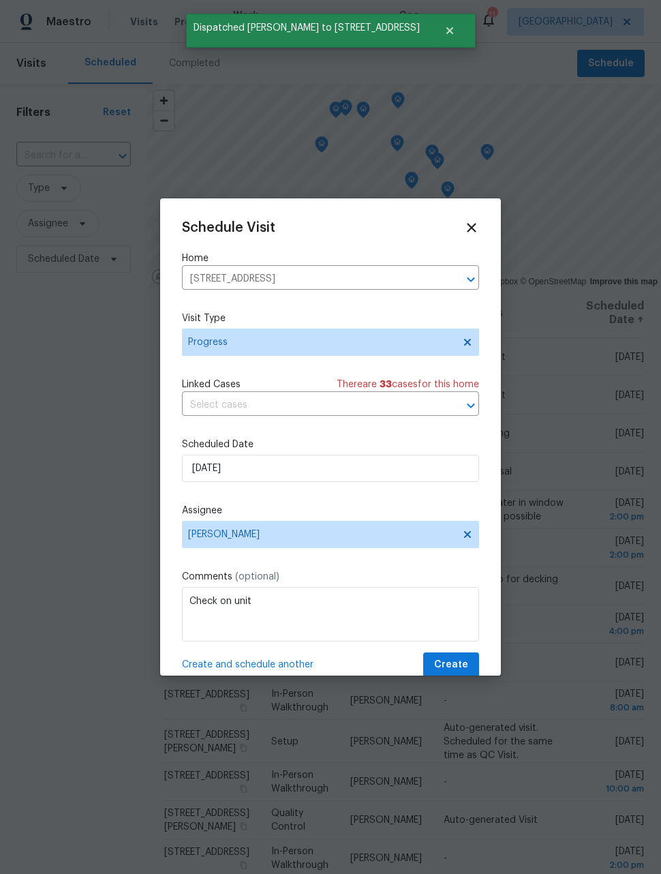
click at [448, 285] on icon "Clear" at bounding box center [453, 280] width 14 height 14
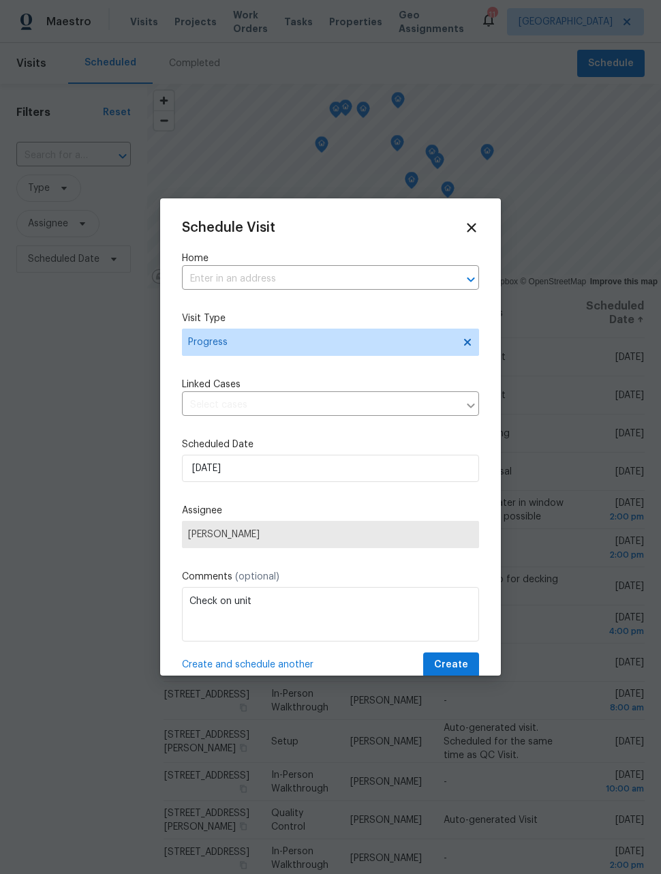
click at [407, 274] on input "text" at bounding box center [311, 278] width 259 height 21
type input "[PERSON_NAME]"
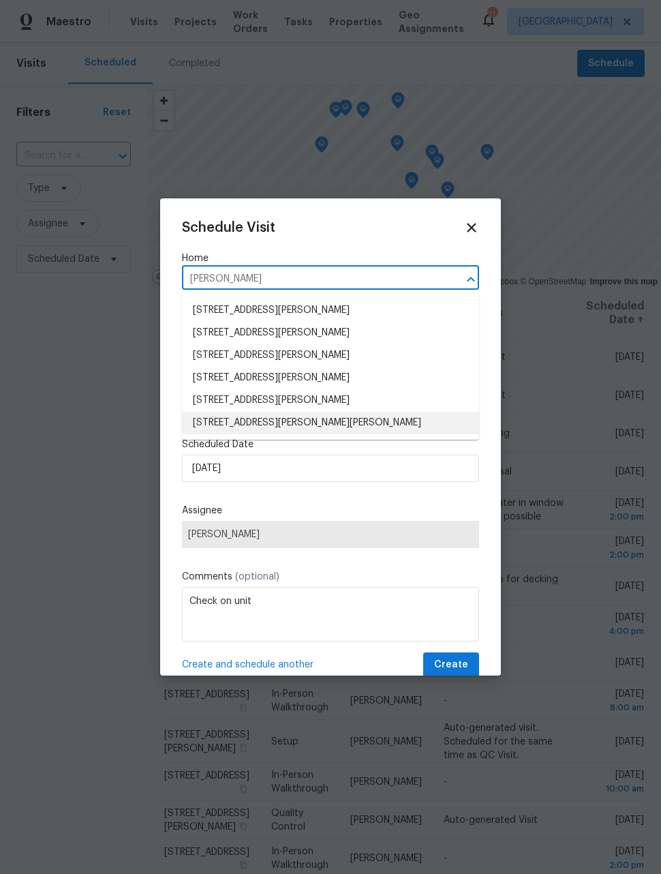
click at [388, 431] on li "[STREET_ADDRESS][PERSON_NAME][PERSON_NAME]" at bounding box center [330, 423] width 297 height 22
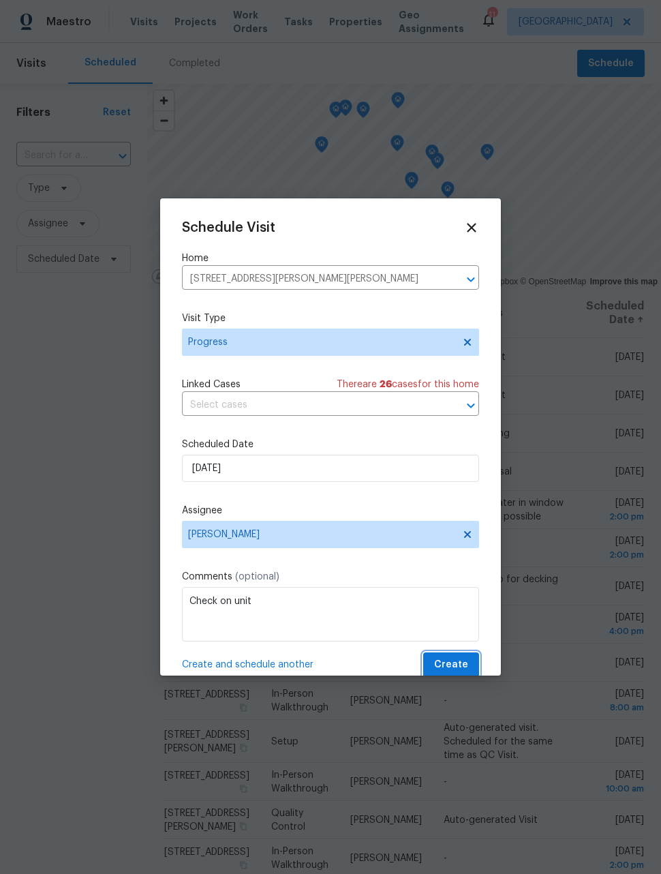
click at [461, 668] on span "Create" at bounding box center [451, 664] width 34 height 17
